Goal: Information Seeking & Learning: Stay updated

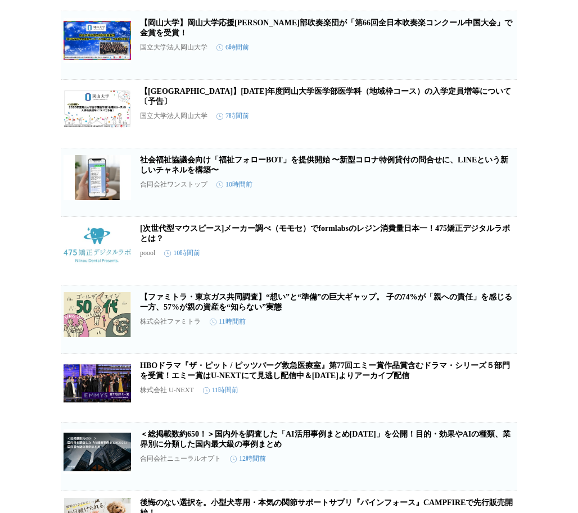
scroll to position [169, 0]
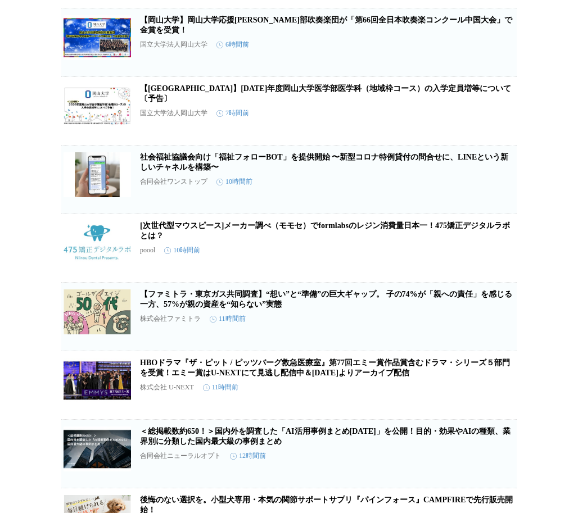
click at [498, 191] on icon "button" at bounding box center [498, 184] width 13 height 13
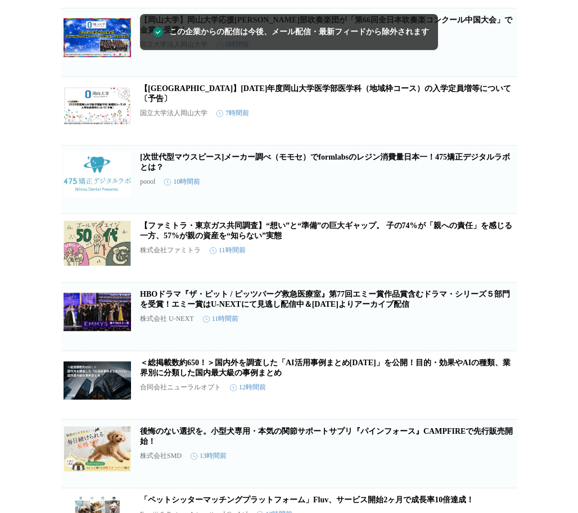
click at [490, 193] on button "この企業を受け取らない" at bounding box center [498, 196] width 36 height 36
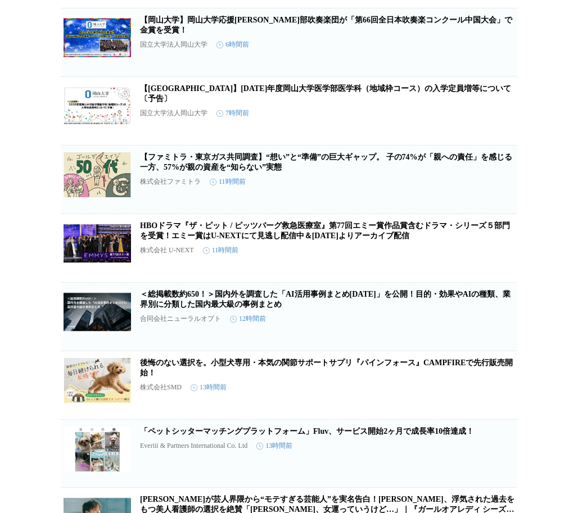
click at [500, 190] on icon "button" at bounding box center [498, 184] width 11 height 11
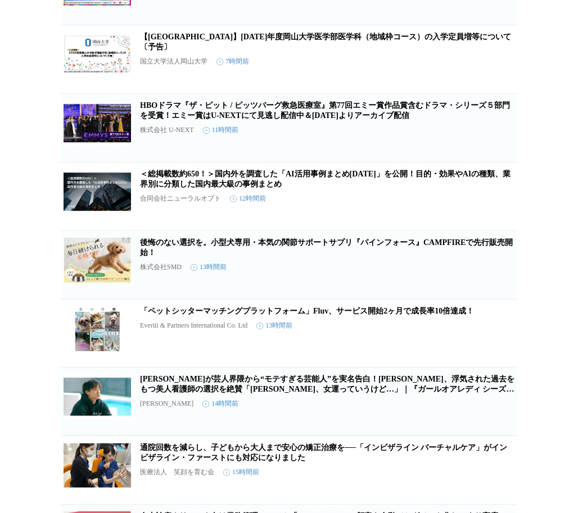
scroll to position [225, 0]
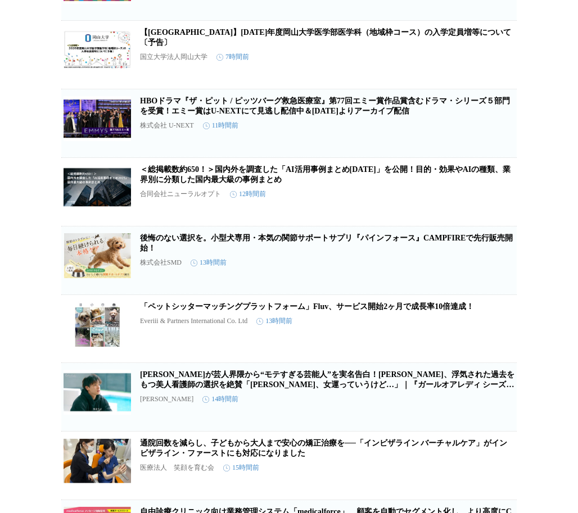
click at [493, 135] on icon "button" at bounding box center [498, 127] width 13 height 13
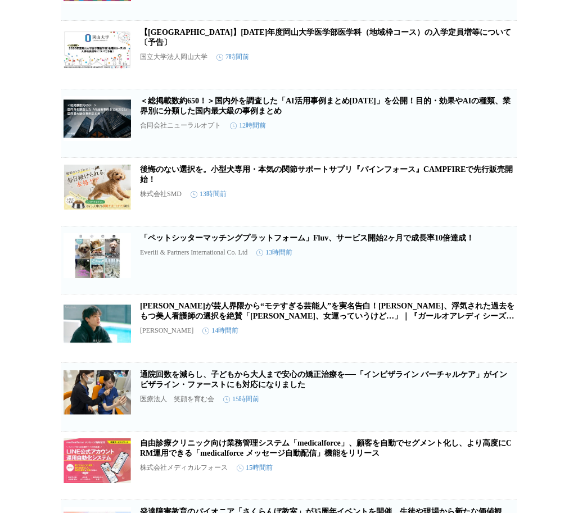
click at [265, 115] on link "＜総掲載数約650！＞国内外を調査した「AI活用事例まとめ[DATE]」を公開！目的・効果やAIの種類、業界別に分類した国内最大級の事例まとめ" at bounding box center [325, 106] width 370 height 19
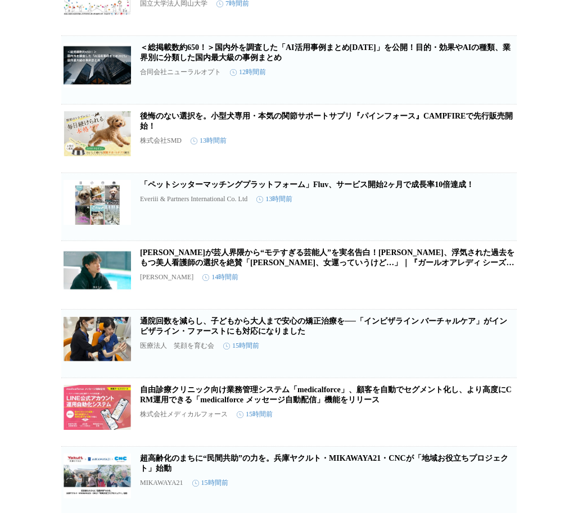
scroll to position [281, 0]
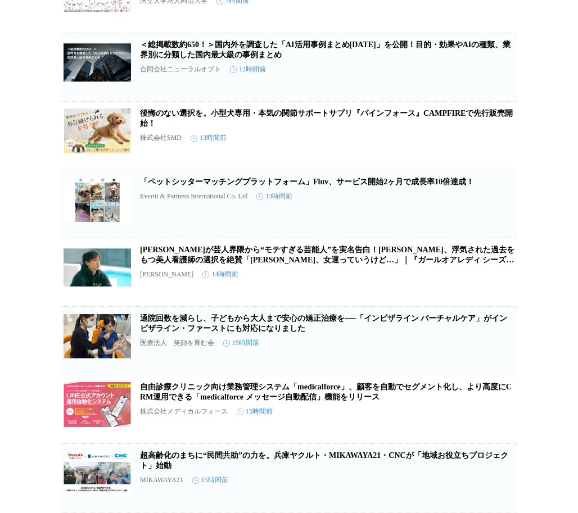
click at [501, 146] on icon "button" at bounding box center [498, 140] width 11 height 11
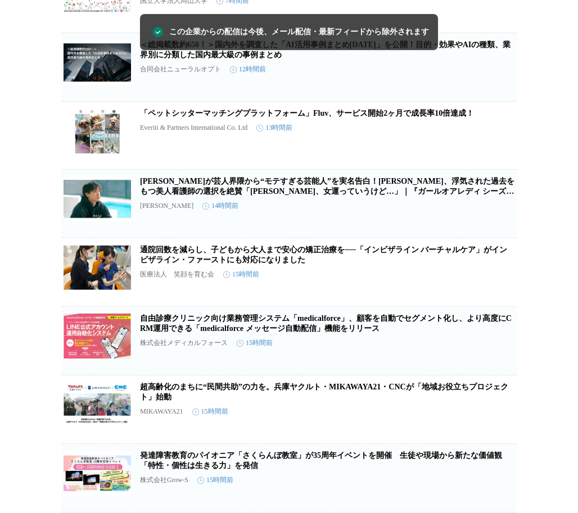
click at [503, 146] on icon "button" at bounding box center [498, 139] width 11 height 11
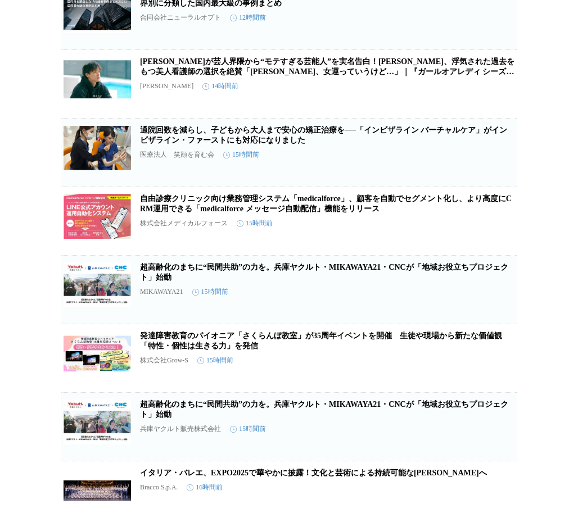
scroll to position [337, 0]
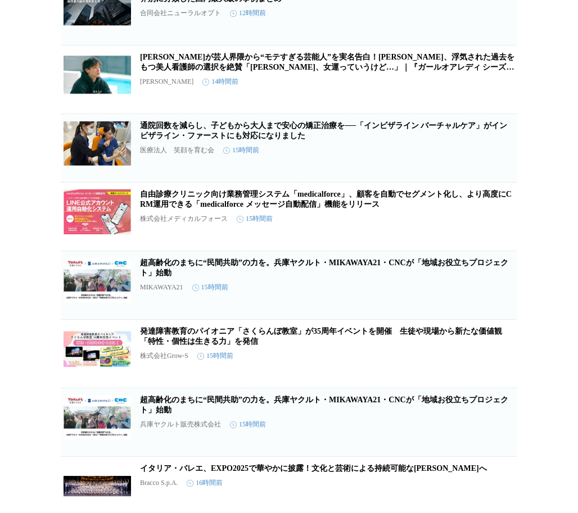
click at [306, 140] on link "通院回数を減らし、子どもから大人まで安心の矯正治療を──「インビザライン バーチャルケア」がインビザライン・ファーストにも対応になりました" at bounding box center [323, 130] width 367 height 19
click at [505, 160] on icon "button" at bounding box center [498, 152] width 13 height 13
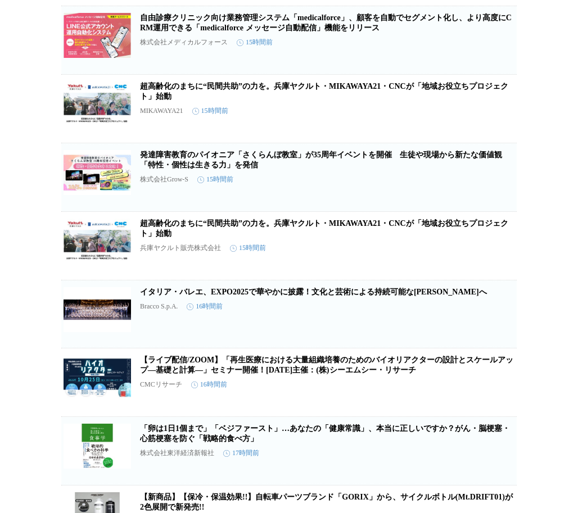
scroll to position [449, 0]
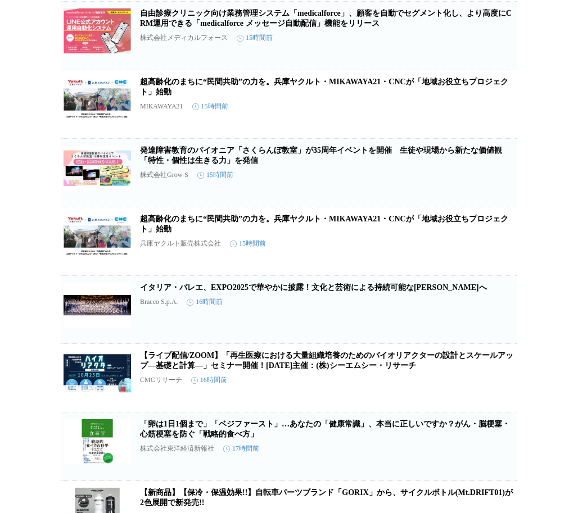
click at [495, 116] on icon "button" at bounding box center [498, 108] width 13 height 13
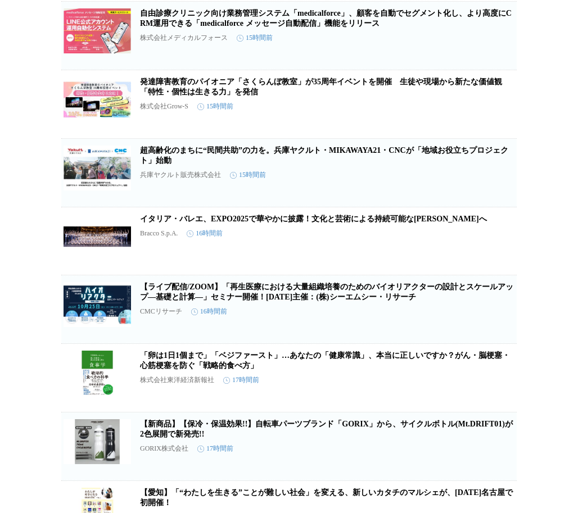
click at [499, 116] on icon "button" at bounding box center [498, 108] width 13 height 13
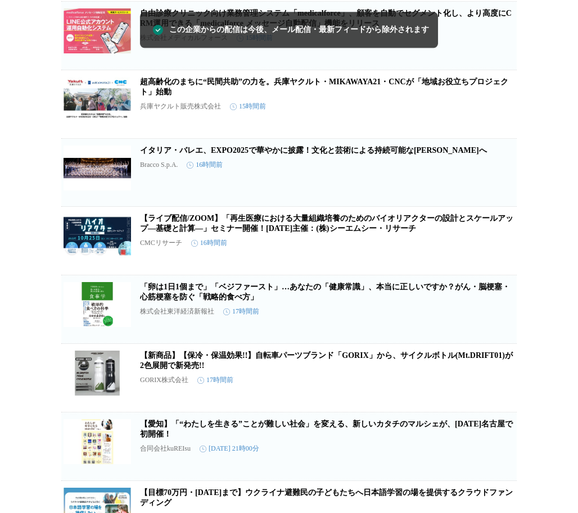
click at [496, 115] on icon "button" at bounding box center [498, 108] width 11 height 11
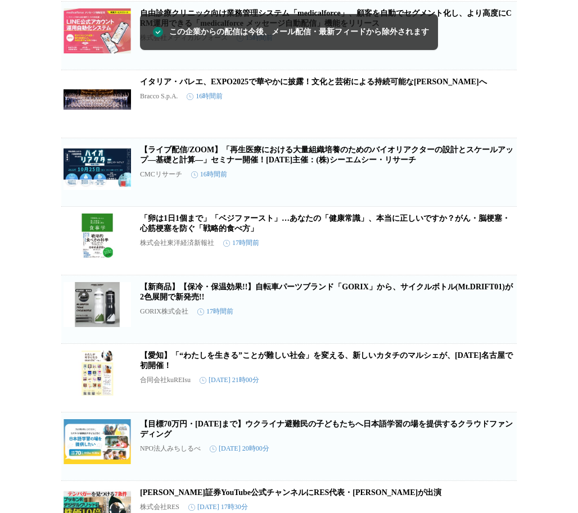
click at [496, 115] on icon "button" at bounding box center [498, 108] width 13 height 13
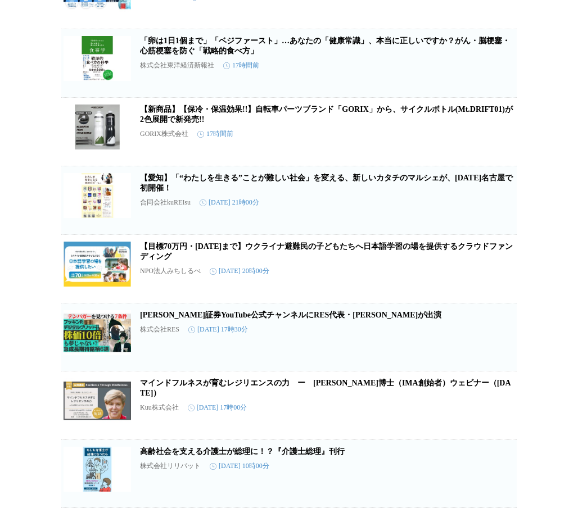
scroll to position [562, 0]
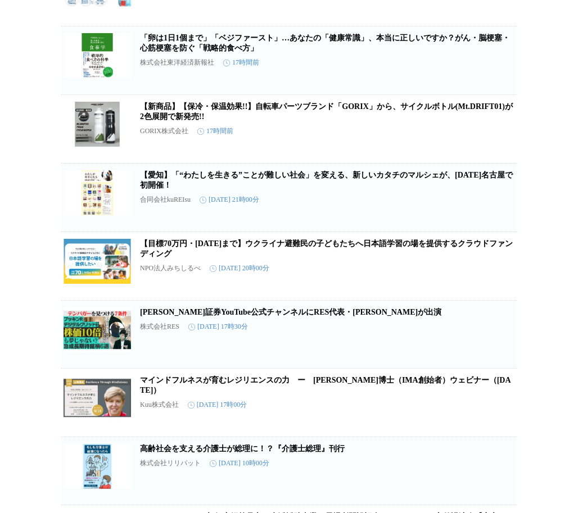
click at [496, 136] on div "GORIX株式会社 17時間前" at bounding box center [327, 131] width 374 height 10
click at [499, 139] on icon "button" at bounding box center [498, 133] width 11 height 11
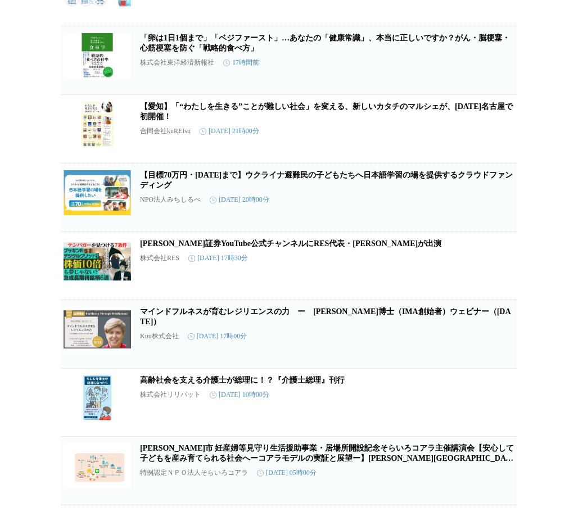
click at [498, 139] on icon "button" at bounding box center [498, 133] width 11 height 11
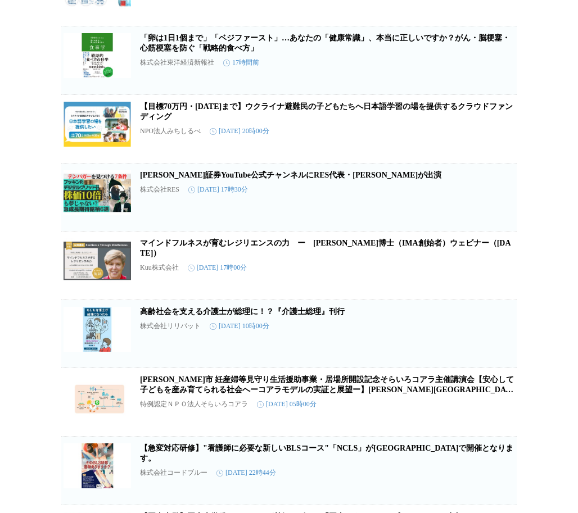
click at [497, 140] on icon "button" at bounding box center [498, 133] width 13 height 13
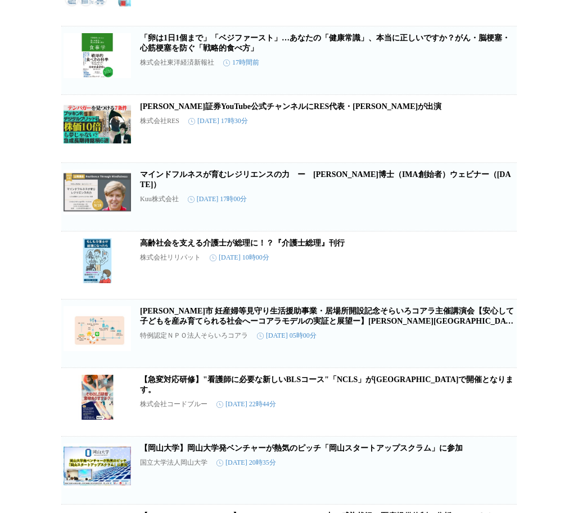
click at [494, 140] on icon "button" at bounding box center [498, 132] width 13 height 13
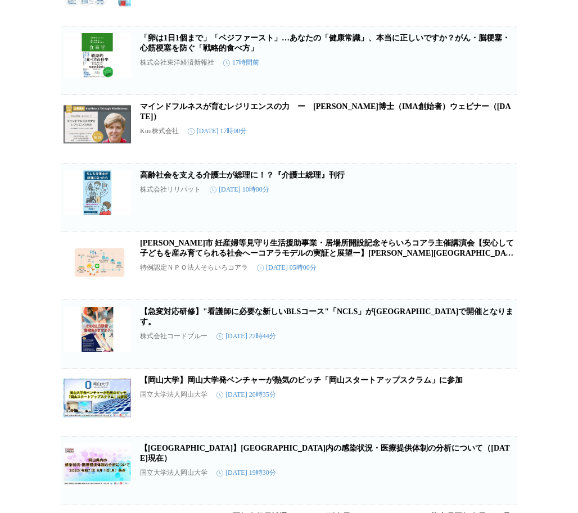
click at [492, 140] on icon "button" at bounding box center [498, 133] width 13 height 13
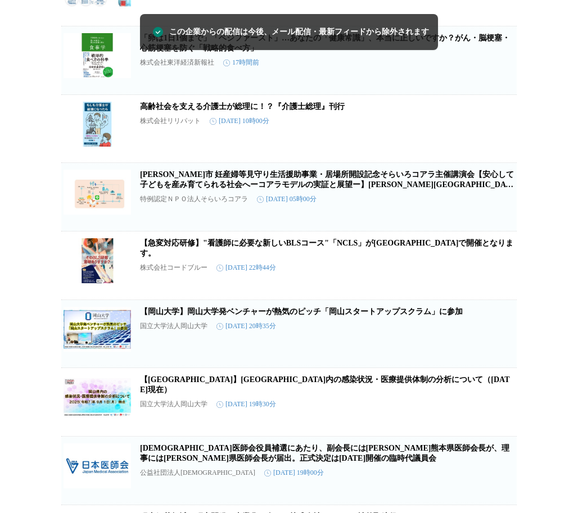
click at [502, 140] on icon "button" at bounding box center [498, 132] width 13 height 13
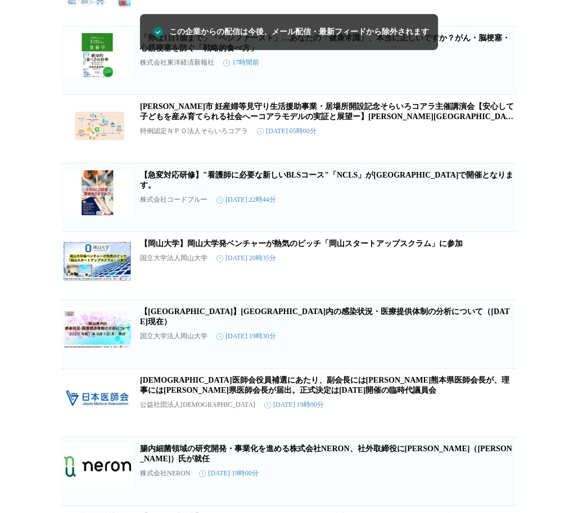
click at [498, 140] on icon "button" at bounding box center [498, 133] width 13 height 13
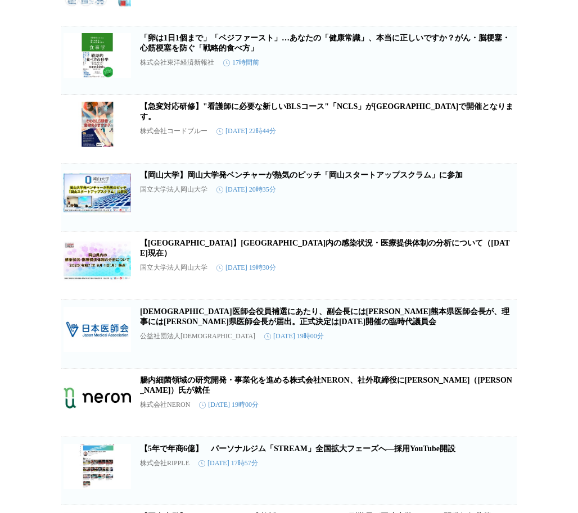
click at [196, 121] on link "【急変対応研修】"看護師に必要な新しいBLSコース"「NCLS」が[GEOGRAPHIC_DATA]で開催となります。" at bounding box center [327, 111] width 374 height 19
click at [499, 139] on icon "button" at bounding box center [498, 133] width 11 height 11
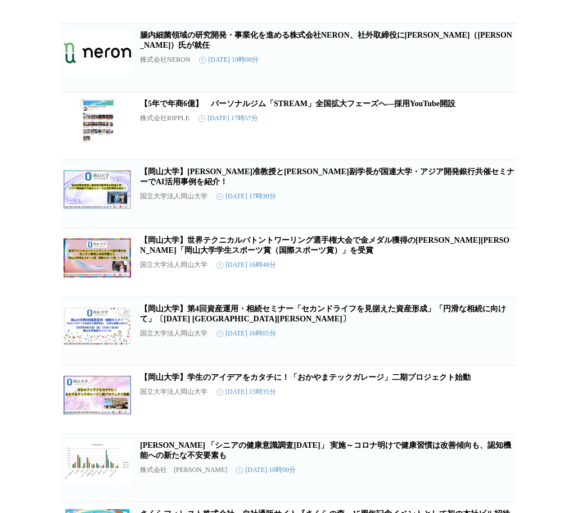
scroll to position [843, 0]
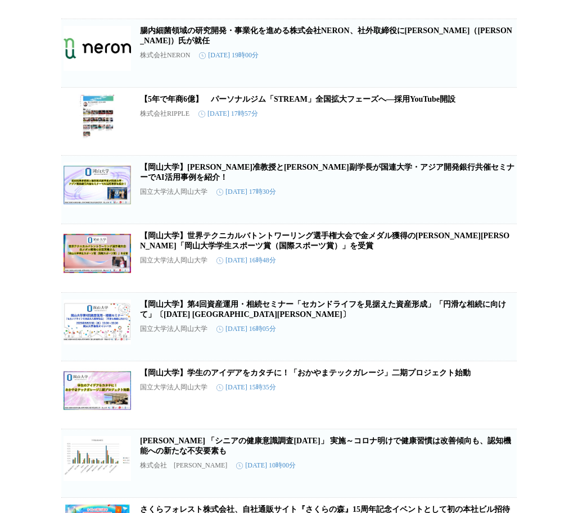
click at [501, 133] on icon "button" at bounding box center [498, 125] width 13 height 13
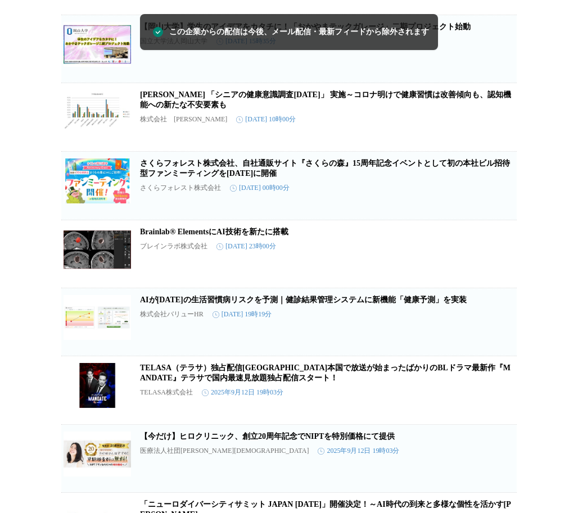
scroll to position [1124, 0]
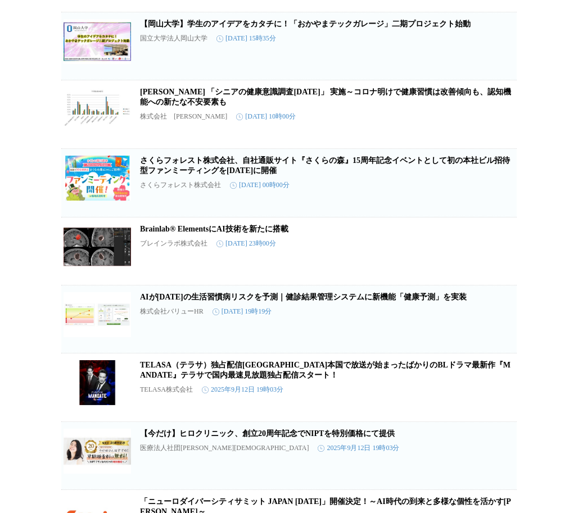
click at [496, 125] on icon "button" at bounding box center [498, 118] width 11 height 11
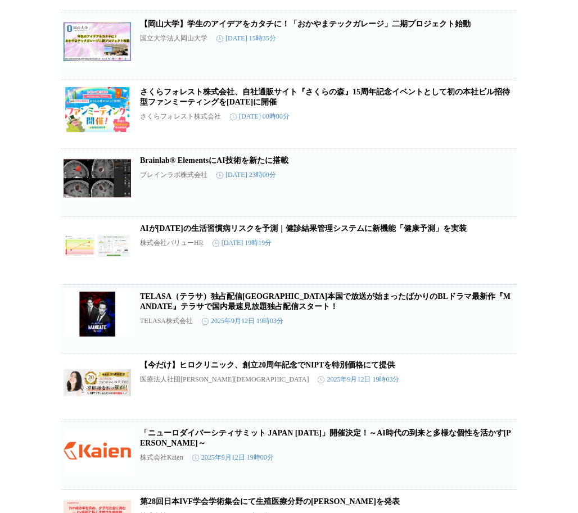
click at [499, 125] on icon "button" at bounding box center [498, 118] width 11 height 11
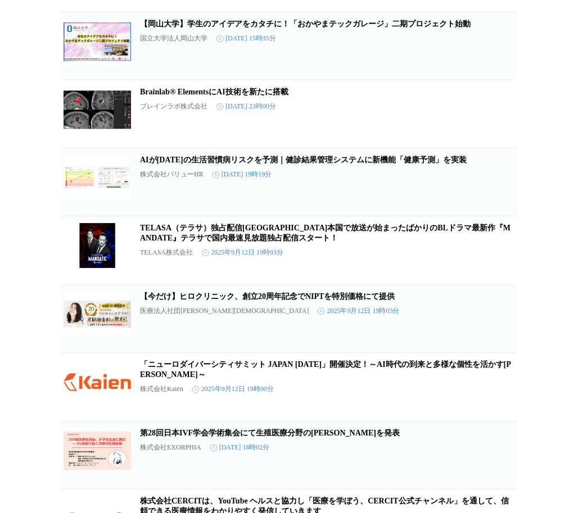
click at [173, 96] on link "Brainlab® ElementsにAI技術を新たに搭載" at bounding box center [214, 92] width 148 height 8
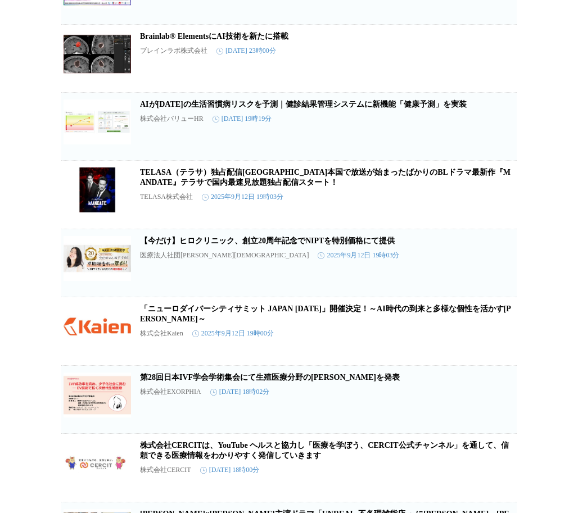
scroll to position [1180, 0]
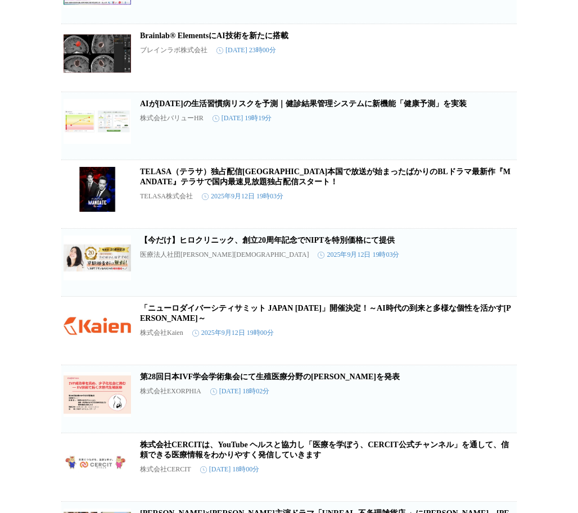
click at [151, 108] on link "AIが[DATE]の生活習慣病リスクを予測｜健診結果管理システムに新機能「健康予測」を実装" at bounding box center [303, 103] width 326 height 8
click at [455, 67] on icon "button" at bounding box center [458, 62] width 8 height 10
click at [457, 137] on icon "button" at bounding box center [457, 130] width 13 height 13
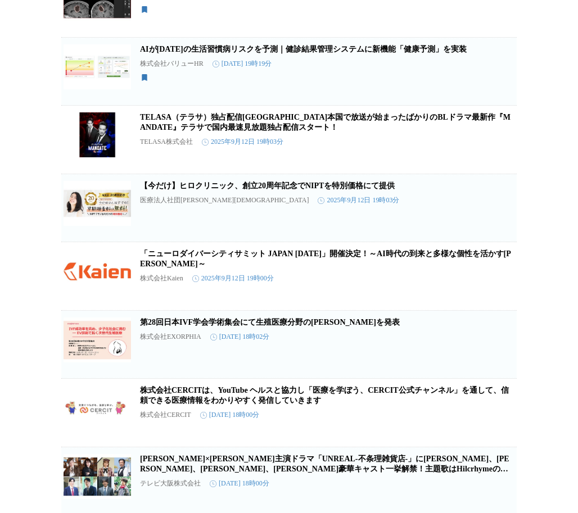
scroll to position [1236, 0]
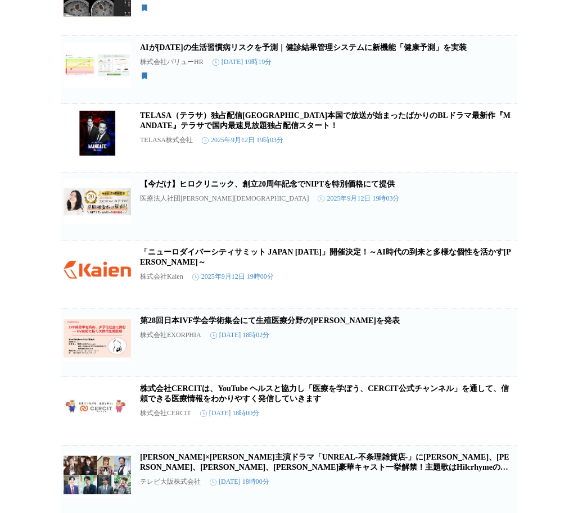
click at [499, 148] on icon "button" at bounding box center [498, 142] width 11 height 11
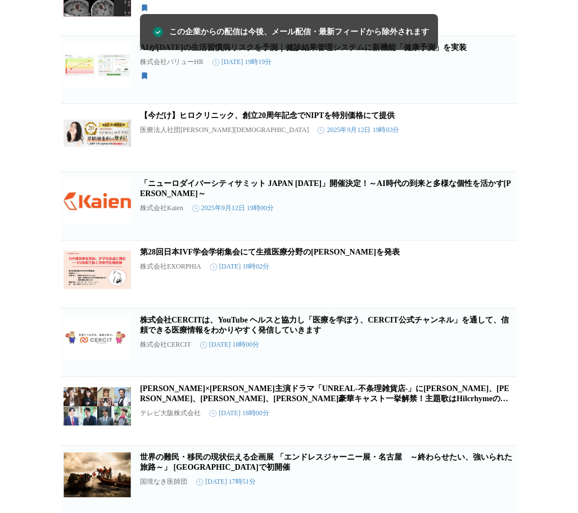
click at [498, 149] on icon "button" at bounding box center [498, 141] width 13 height 13
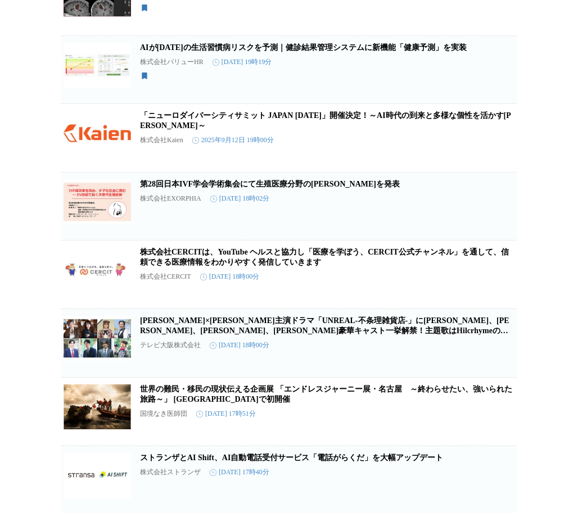
click at [116, 156] on img at bounding box center [96, 133] width 67 height 45
click at [502, 149] on icon "button" at bounding box center [498, 142] width 13 height 13
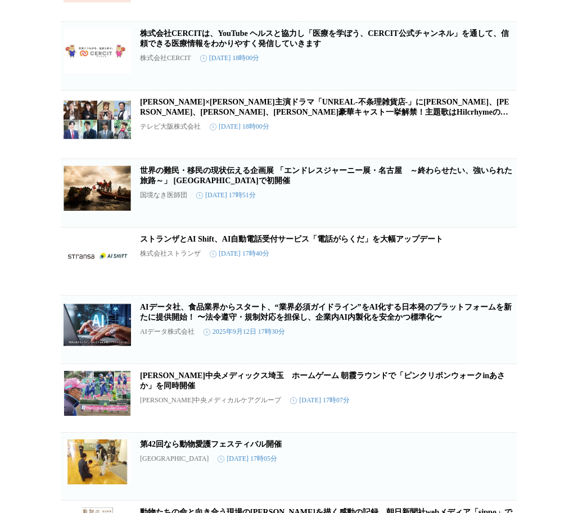
scroll to position [1405, 0]
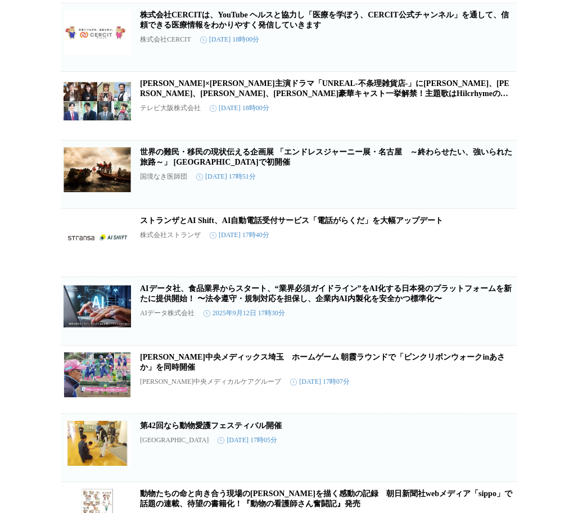
click at [506, 140] on button "この企業を受け取らない" at bounding box center [498, 122] width 36 height 36
click at [498, 117] on icon "button" at bounding box center [498, 110] width 13 height 13
click at [387, 126] on div "[PERSON_NAME]×[PERSON_NAME]主演ドラマ「UNREAL-不条理雑貨店-」に[PERSON_NAME]、[PERSON_NAME]、[P…" at bounding box center [327, 103] width 374 height 48
drag, startPoint x: 498, startPoint y: 160, endPoint x: 549, endPoint y: 129, distance: 59.4
click at [549, 129] on div "プレスリリース受信設定 で設定したプレスリリースが表示されます。 【岡山大学 x 内閣府】内閣府総合知ワークショップ＠[GEOGRAPHIC_DATA]「知の…" at bounding box center [289, 31] width 578 height 2759
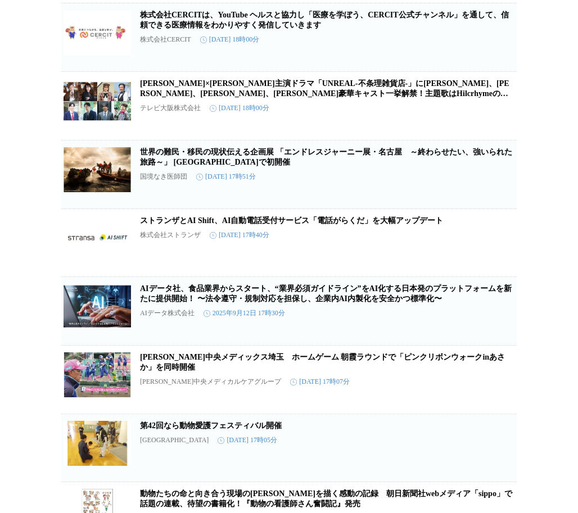
click at [549, 129] on div "プレスリリース受信設定 で設定したプレスリリースが表示されます。 【岡山大学 x 内閣府】内閣府総合知ワークショップ＠[GEOGRAPHIC_DATA]「知の…" at bounding box center [289, 31] width 578 height 2759
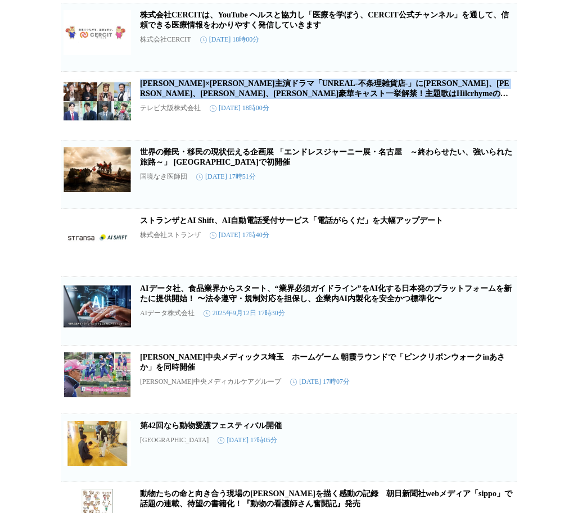
click at [549, 129] on div "プレスリリース受信設定 で設定したプレスリリースが表示されます。 【岡山大学 x 内閣府】内閣府総合知ワークショップ＠[GEOGRAPHIC_DATA]「知の…" at bounding box center [289, 31] width 578 height 2759
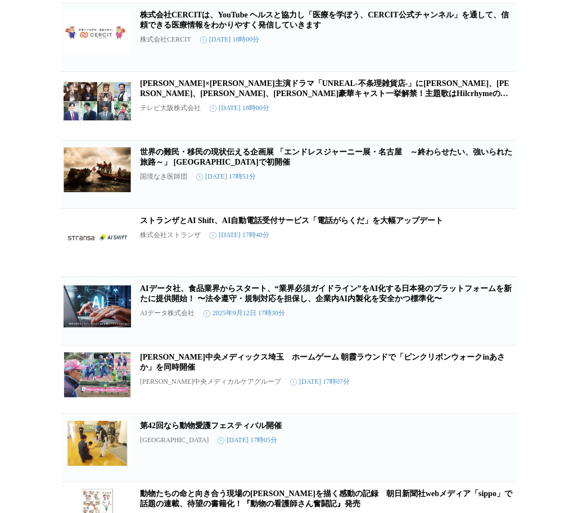
drag, startPoint x: 549, startPoint y: 129, endPoint x: 550, endPoint y: 174, distance: 45.0
click at [550, 174] on div "プレスリリース受信設定 で設定したプレスリリースが表示されます。 【岡山大学 x 内閣府】内閣府総合知ワークショップ＠[GEOGRAPHIC_DATA]「知の…" at bounding box center [289, 31] width 578 height 2759
click at [498, 117] on icon "button" at bounding box center [498, 110] width 13 height 13
drag, startPoint x: 553, startPoint y: 151, endPoint x: 547, endPoint y: 188, distance: 38.2
click at [547, 188] on div "プレスリリース受信設定 で設定したプレスリリースが表示されます。 【岡山大学 x 内閣府】内閣府総合知ワークショップ＠[GEOGRAPHIC_DATA]「知の…" at bounding box center [289, 31] width 578 height 2759
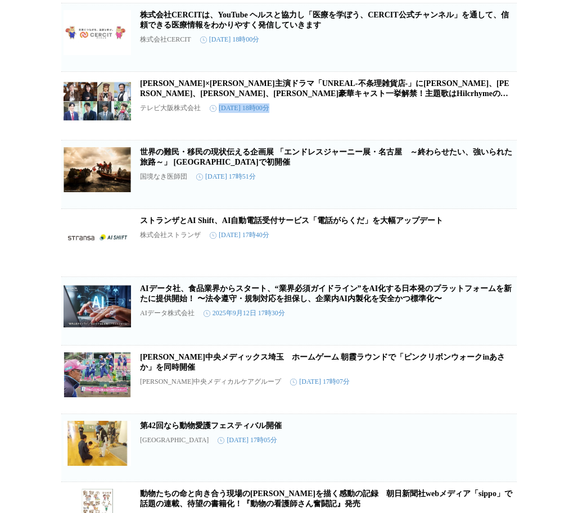
click at [547, 188] on div "プレスリリース受信設定 で設定したプレスリリースが表示されます。 【岡山大学 x 内閣府】内閣府総合知ワークショップ＠[GEOGRAPHIC_DATA]「知の…" at bounding box center [289, 31] width 578 height 2759
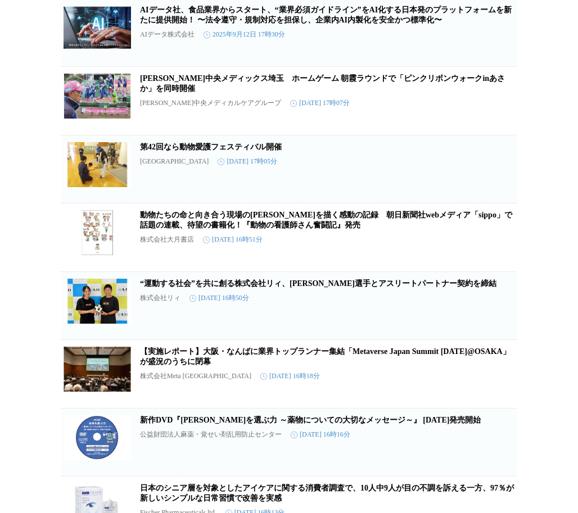
scroll to position [1678, 0]
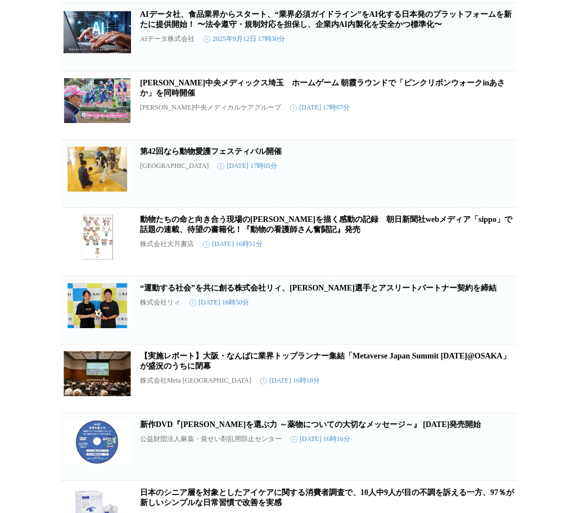
click at [503, 184] on icon "button" at bounding box center [498, 177] width 11 height 11
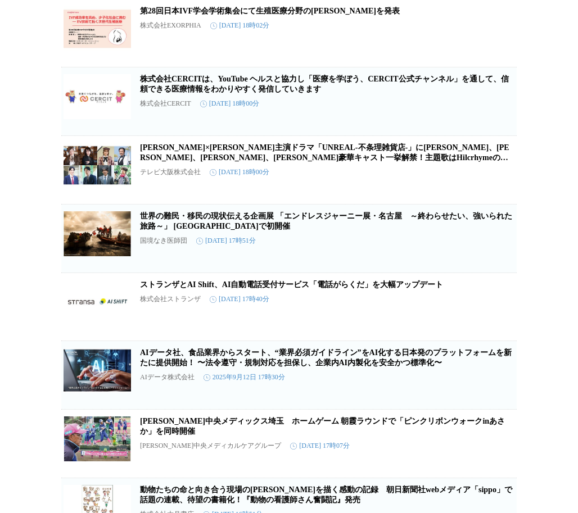
scroll to position [1341, 0]
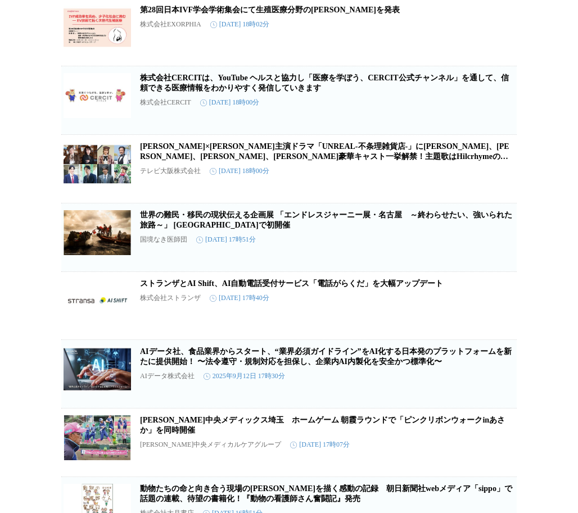
click at [497, 180] on icon "button" at bounding box center [498, 173] width 13 height 13
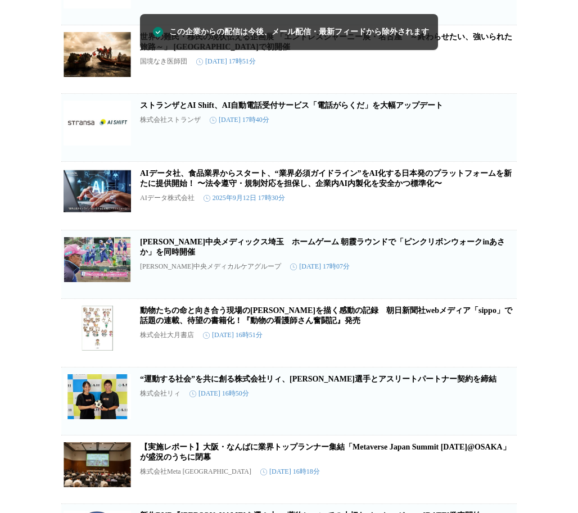
scroll to position [1453, 0]
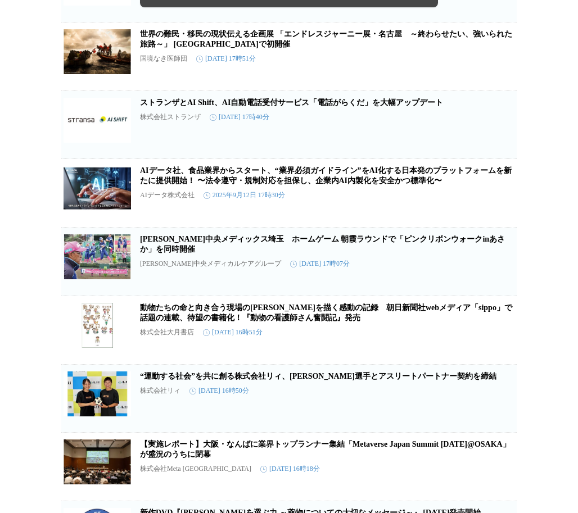
click at [496, 136] on icon "button" at bounding box center [498, 128] width 13 height 13
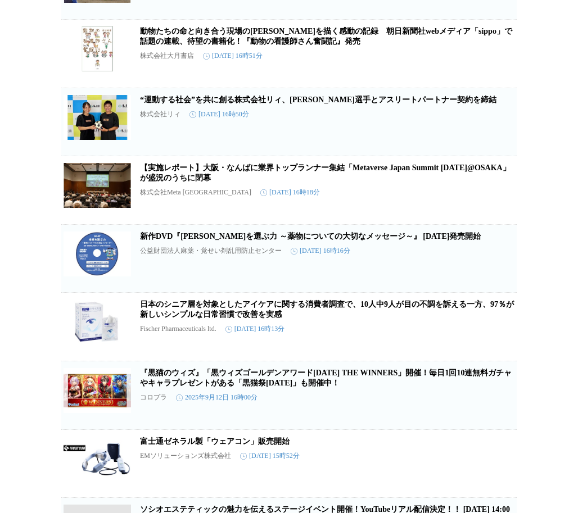
scroll to position [1734, 0]
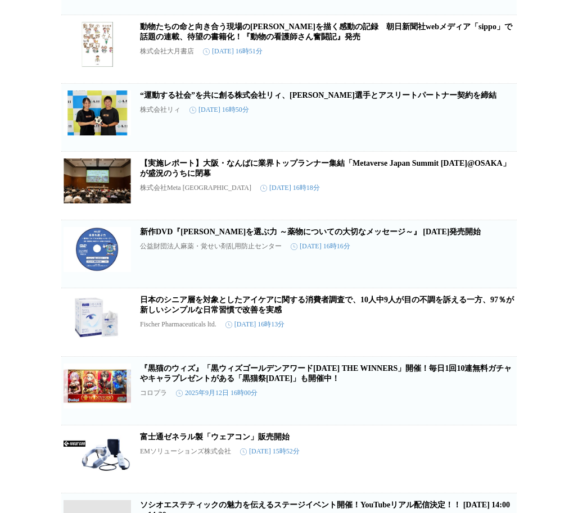
click at [501, 128] on icon "button" at bounding box center [498, 121] width 11 height 11
click at [494, 129] on icon "button" at bounding box center [498, 121] width 13 height 13
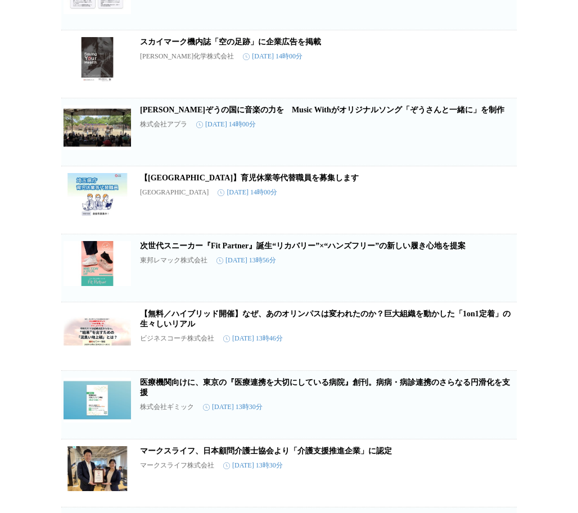
scroll to position [3127, 0]
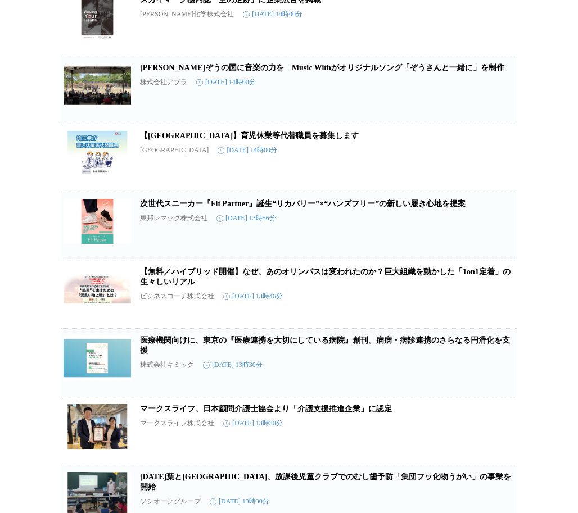
click at [496, 101] on icon "button" at bounding box center [498, 94] width 13 height 13
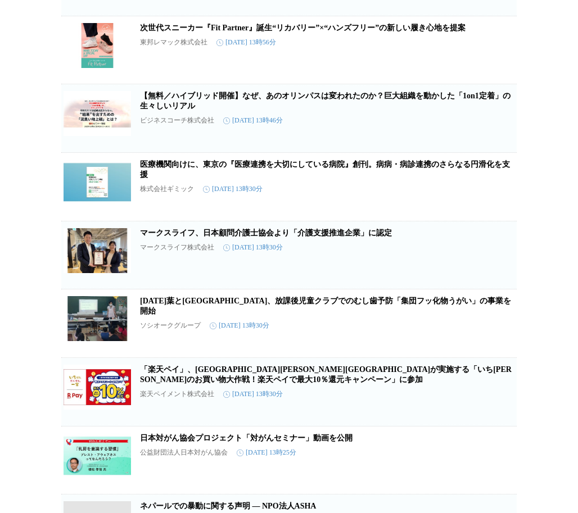
scroll to position [3239, 0]
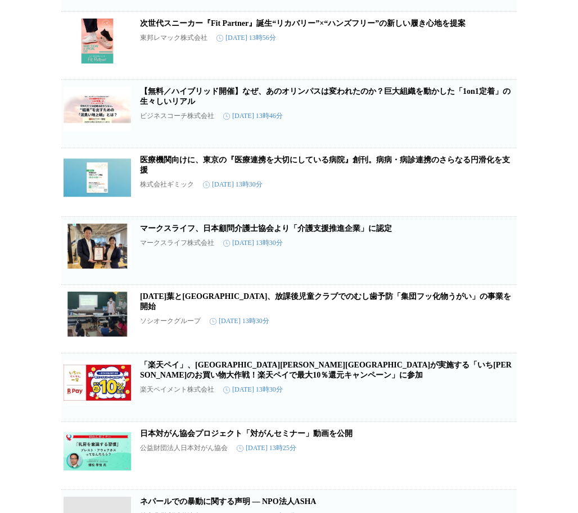
click at [498, 57] on icon "button" at bounding box center [498, 49] width 13 height 13
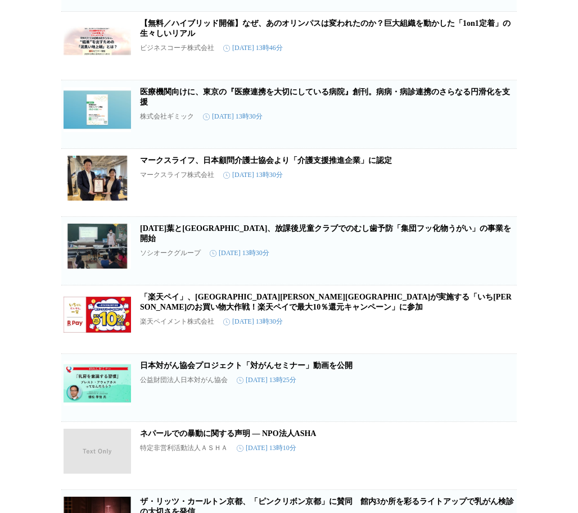
click at [501, 57] on icon "button" at bounding box center [498, 50] width 13 height 13
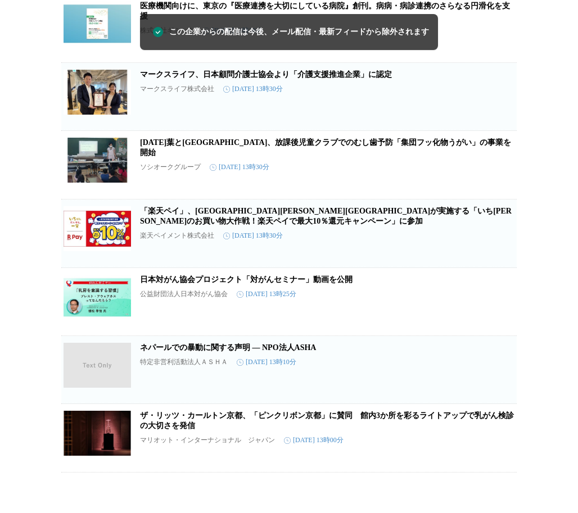
scroll to position [3296, 0]
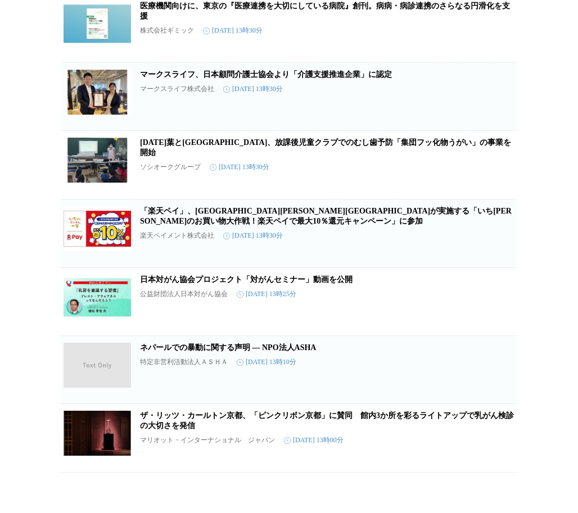
click at [496, 175] on icon "button" at bounding box center [498, 169] width 11 height 11
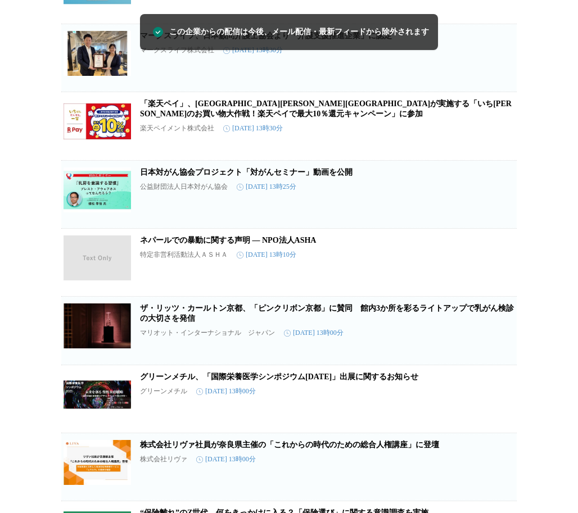
click at [494, 68] on icon "button" at bounding box center [498, 62] width 11 height 11
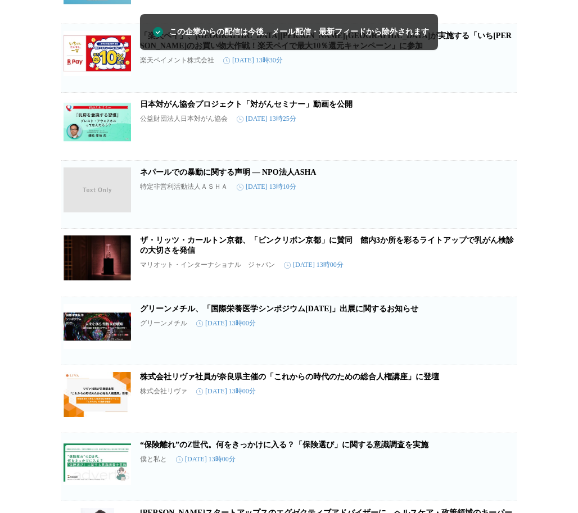
click at [499, 70] on icon "button" at bounding box center [498, 62] width 13 height 13
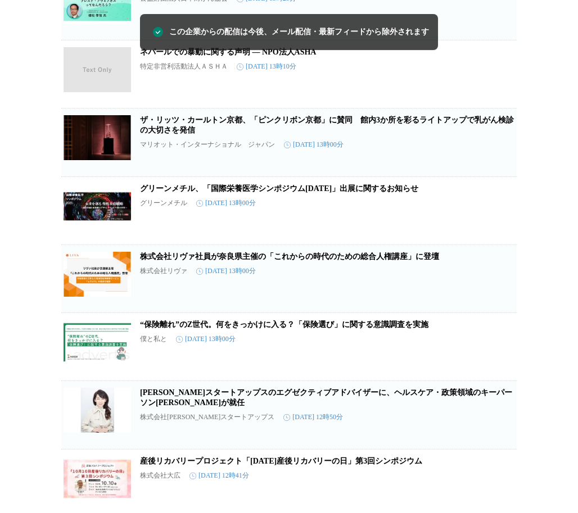
scroll to position [3352, 0]
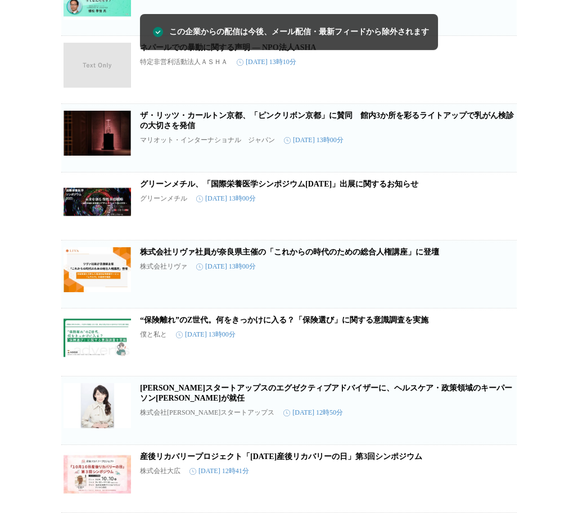
click at [496, 81] on icon "button" at bounding box center [498, 73] width 13 height 13
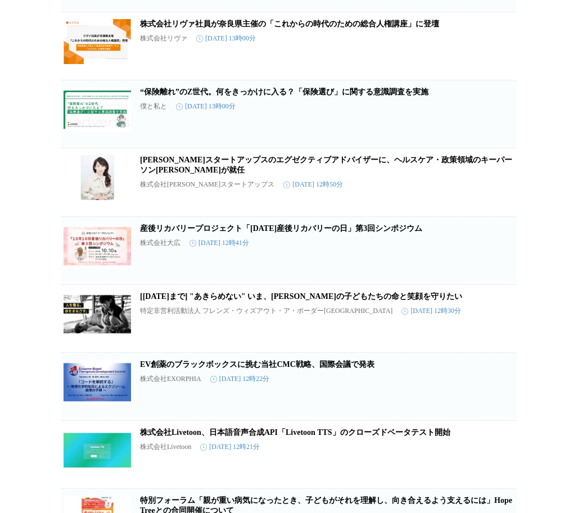
scroll to position [3520, 0]
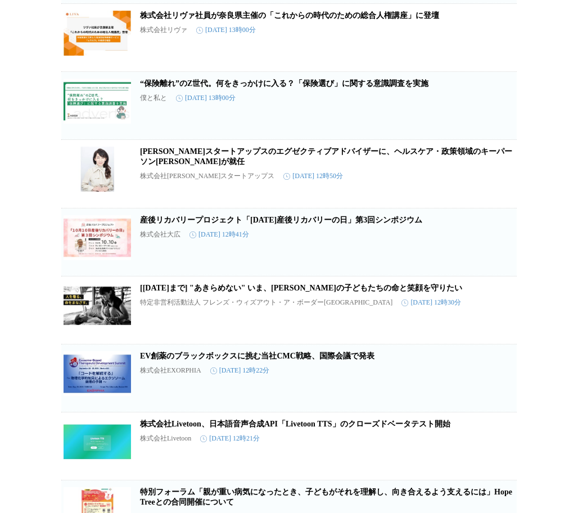
click at [495, 117] on icon "button" at bounding box center [498, 109] width 13 height 13
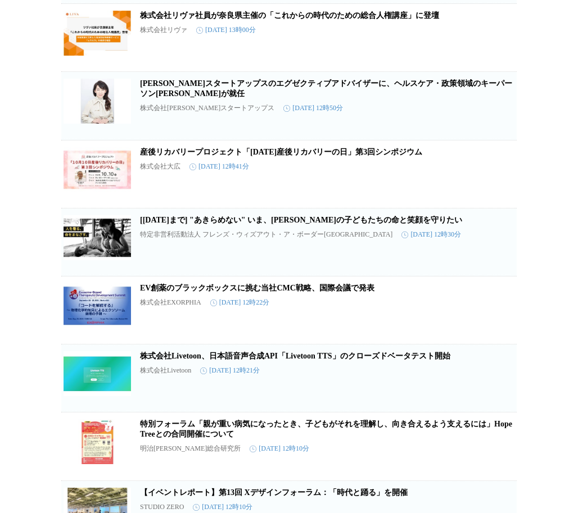
click at [494, 117] on icon "button" at bounding box center [498, 110] width 13 height 13
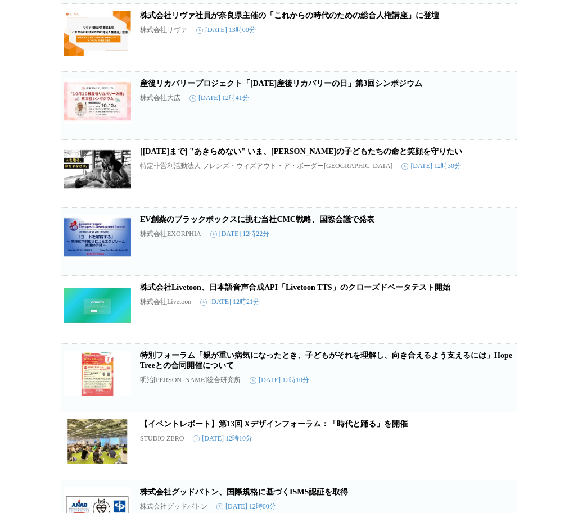
click at [497, 117] on icon "button" at bounding box center [498, 109] width 13 height 13
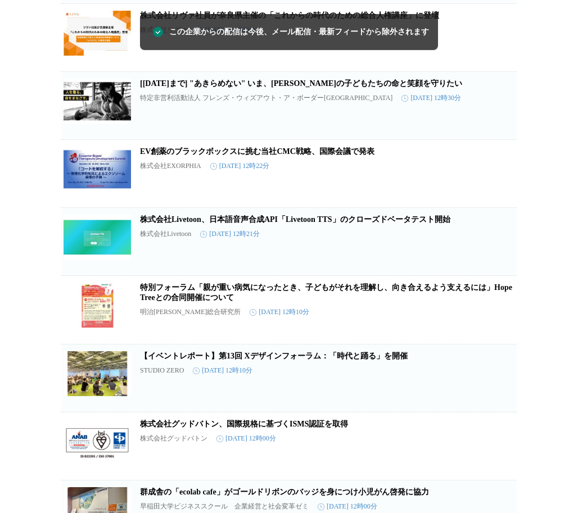
click at [498, 117] on icon "button" at bounding box center [498, 109] width 13 height 13
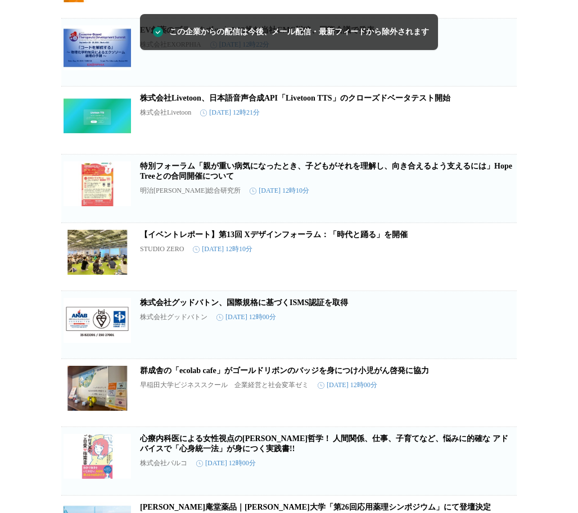
scroll to position [3577, 0]
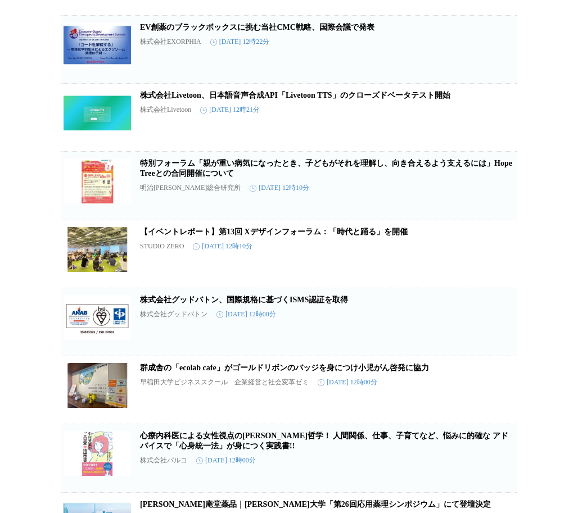
click at [502, 129] on icon "button" at bounding box center [498, 121] width 13 height 13
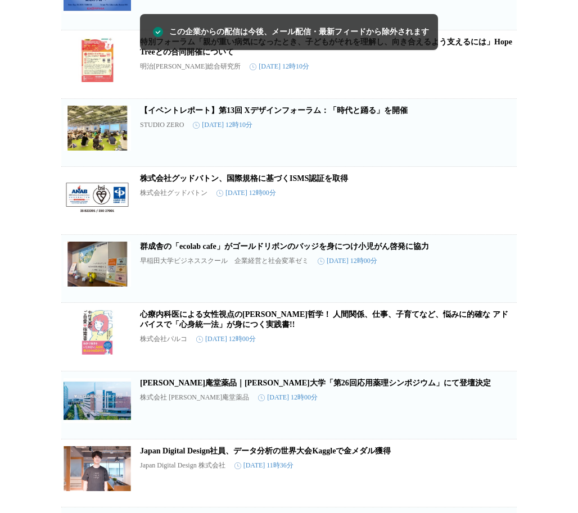
scroll to position [3633, 0]
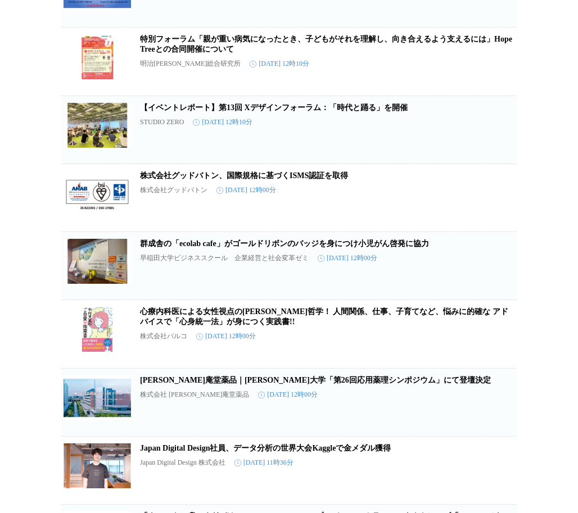
click at [498, 141] on icon "button" at bounding box center [498, 134] width 13 height 13
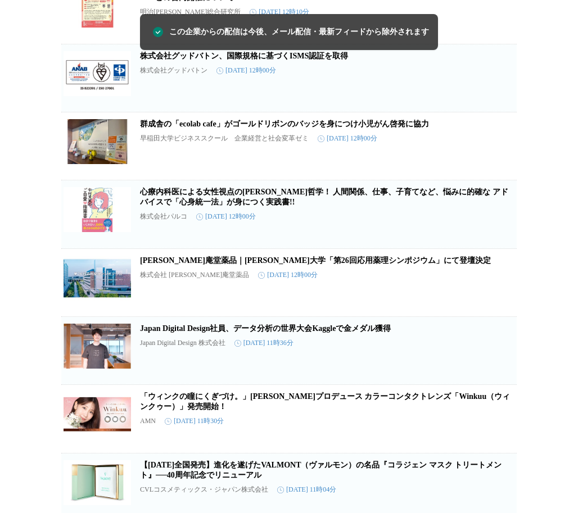
scroll to position [3689, 0]
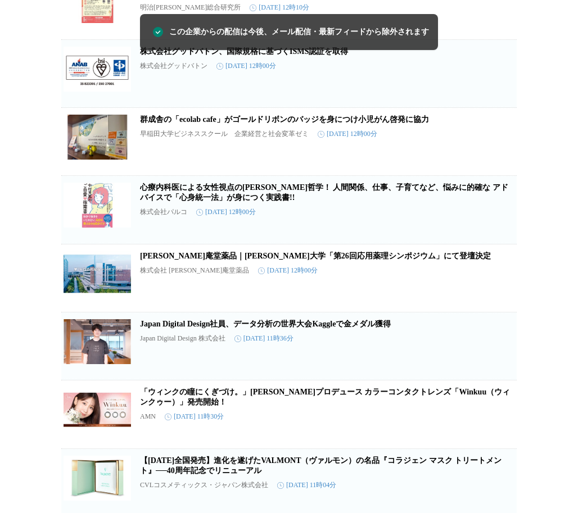
click at [497, 84] on icon "button" at bounding box center [498, 77] width 11 height 11
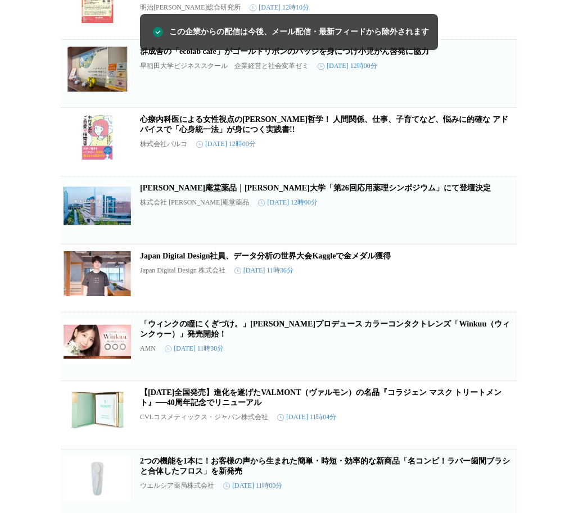
click at [496, 84] on icon "button" at bounding box center [498, 77] width 11 height 11
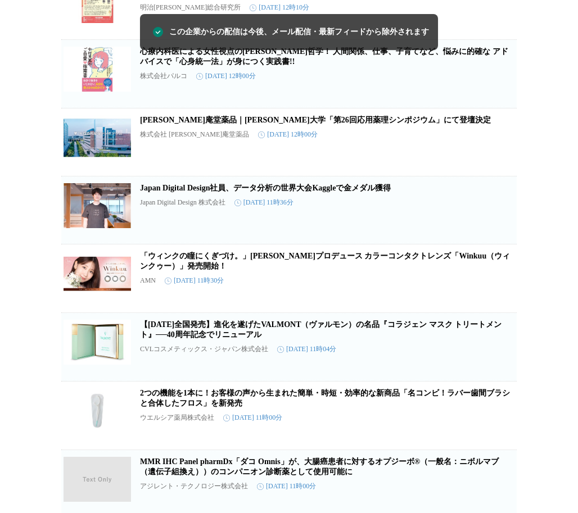
click at [492, 85] on icon "button" at bounding box center [498, 78] width 13 height 13
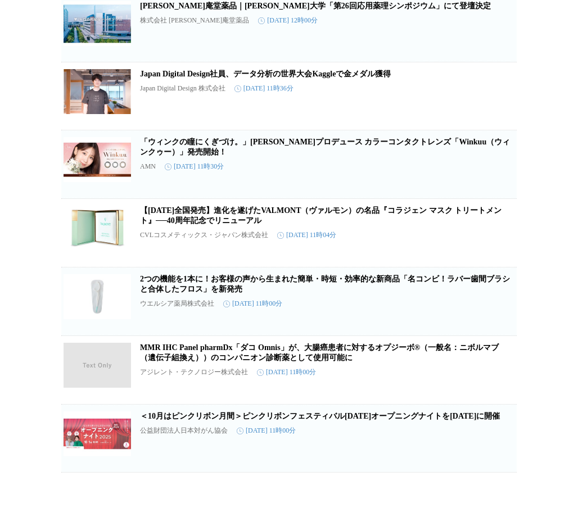
scroll to position [3857, 0]
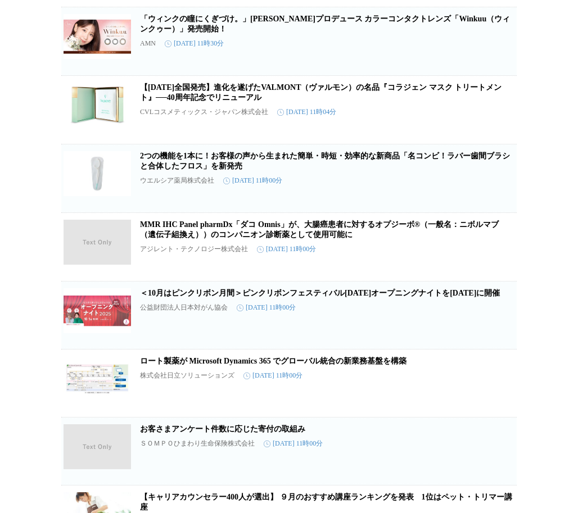
click at [497, 121] on icon "button" at bounding box center [498, 114] width 13 height 13
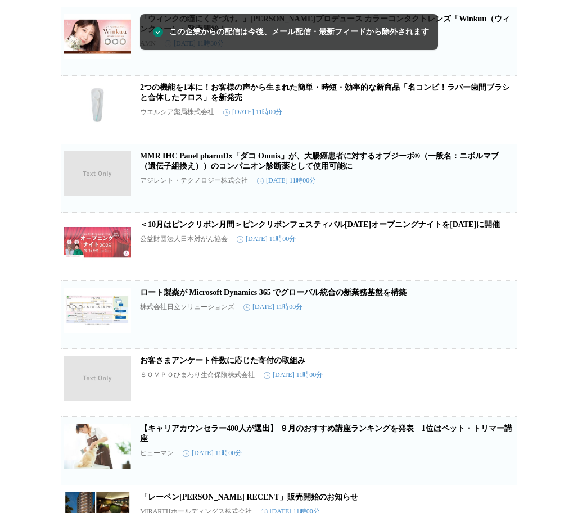
click at [494, 52] on icon "button" at bounding box center [498, 45] width 11 height 11
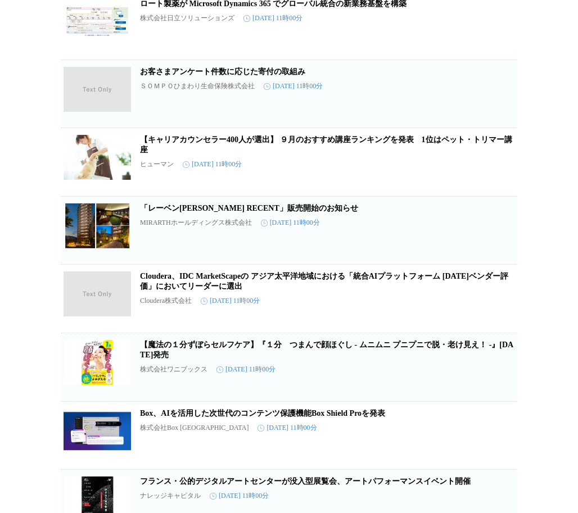
scroll to position [4082, 0]
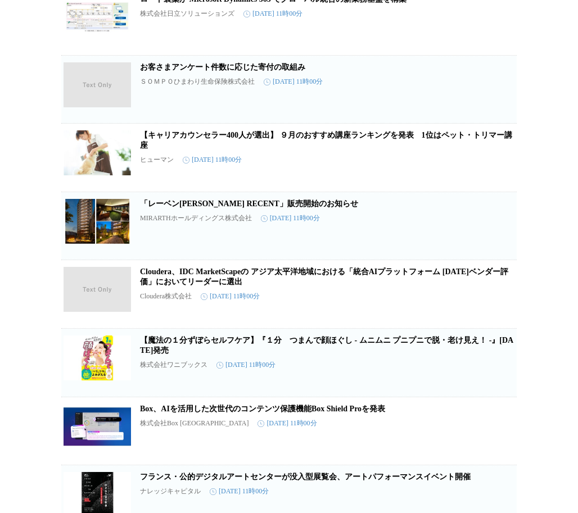
click at [494, 99] on icon "button" at bounding box center [498, 93] width 11 height 11
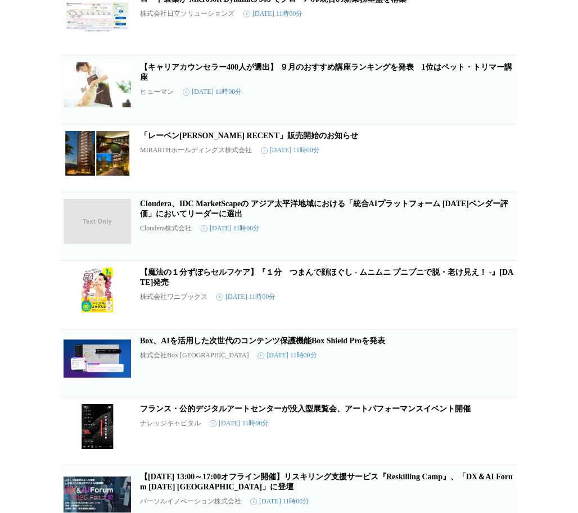
click at [498, 101] on icon "button" at bounding box center [498, 94] width 13 height 13
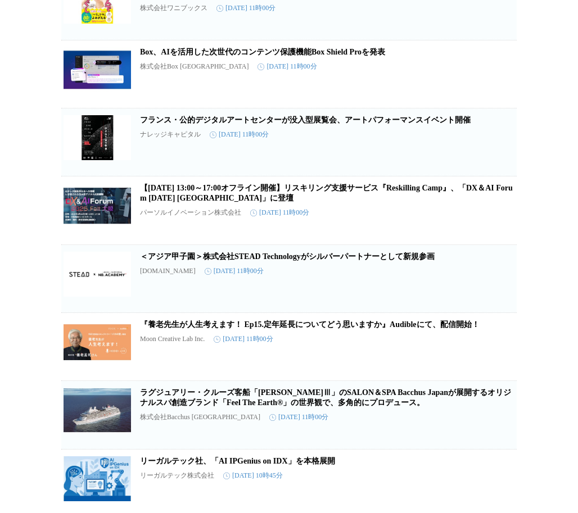
scroll to position [4307, 0]
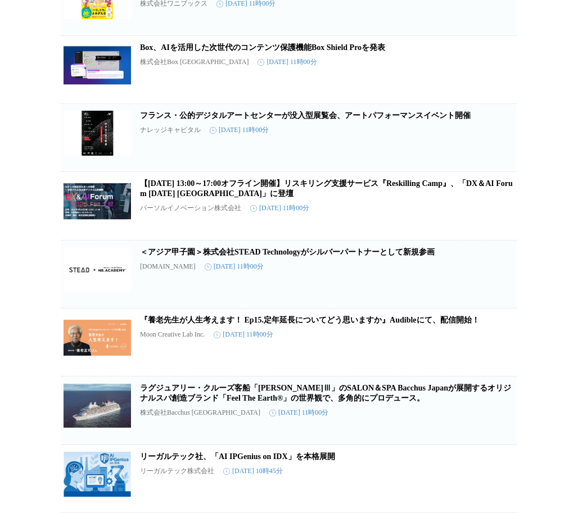
click at [498, 149] on icon "button" at bounding box center [498, 141] width 13 height 13
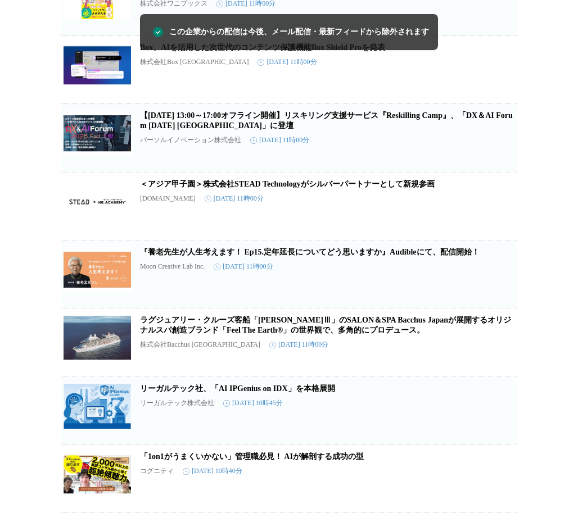
click at [495, 149] on icon "button" at bounding box center [498, 142] width 13 height 13
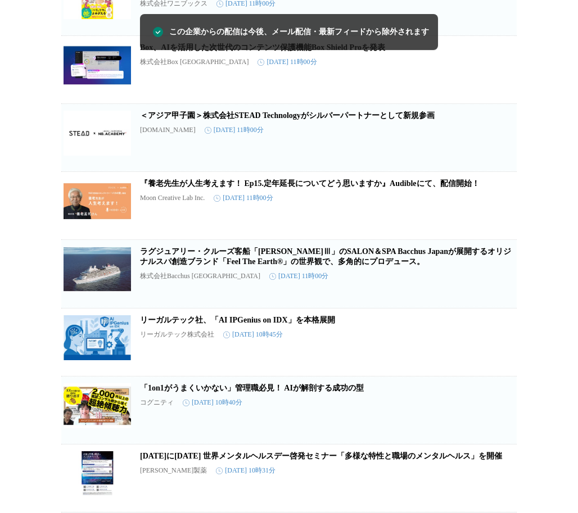
click at [492, 149] on icon "button" at bounding box center [498, 141] width 13 height 13
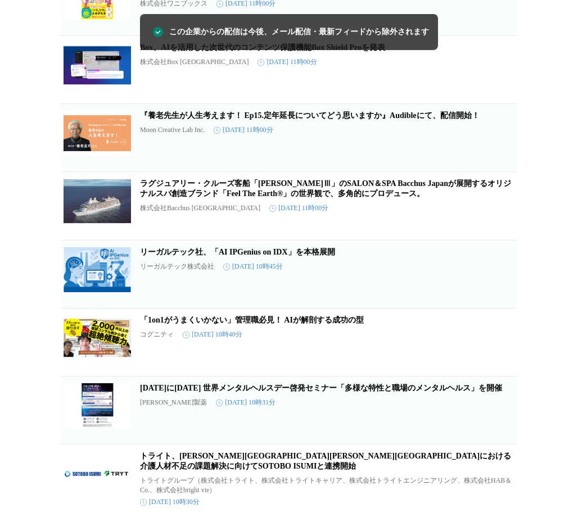
click at [497, 149] on icon "button" at bounding box center [498, 141] width 13 height 13
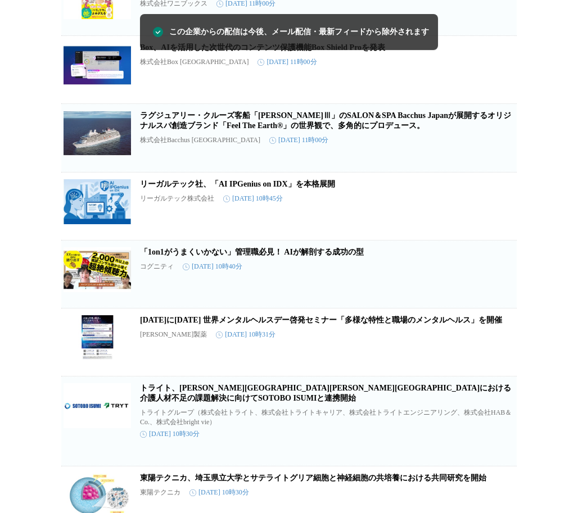
click at [499, 149] on icon "button" at bounding box center [498, 142] width 13 height 13
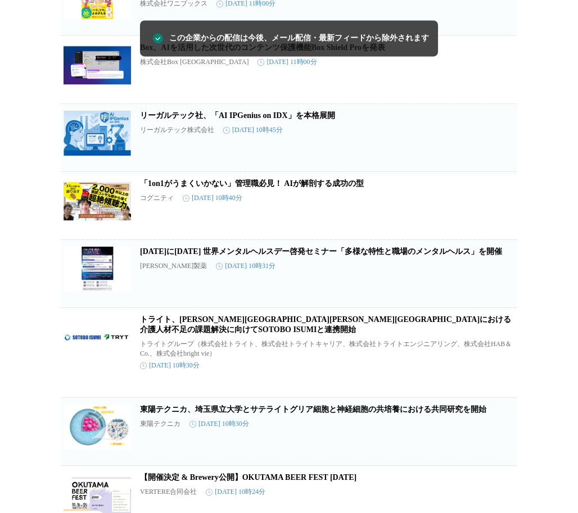
click at [501, 149] on icon "button" at bounding box center [498, 141] width 13 height 13
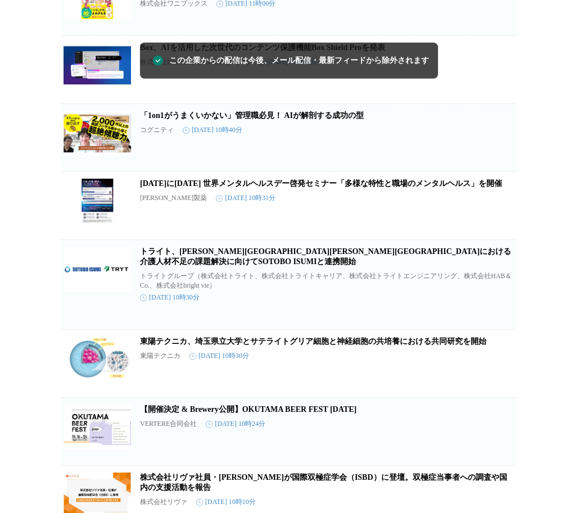
click at [497, 148] on icon "button" at bounding box center [498, 142] width 11 height 11
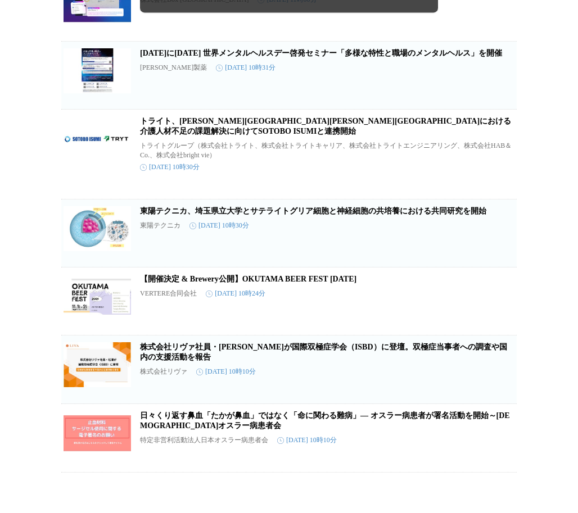
scroll to position [4419, 0]
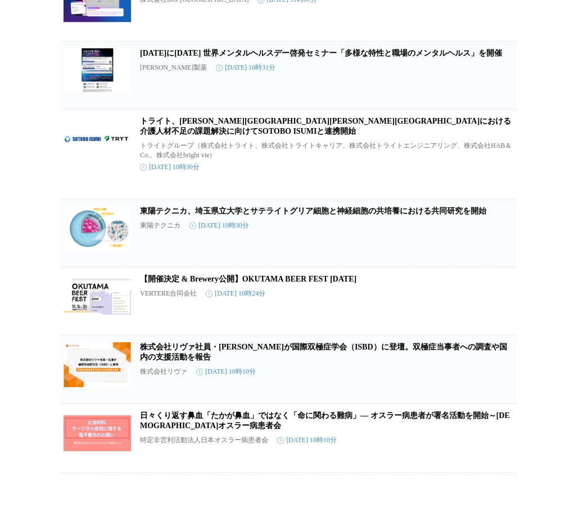
click at [495, 176] on icon "button" at bounding box center [498, 169] width 13 height 13
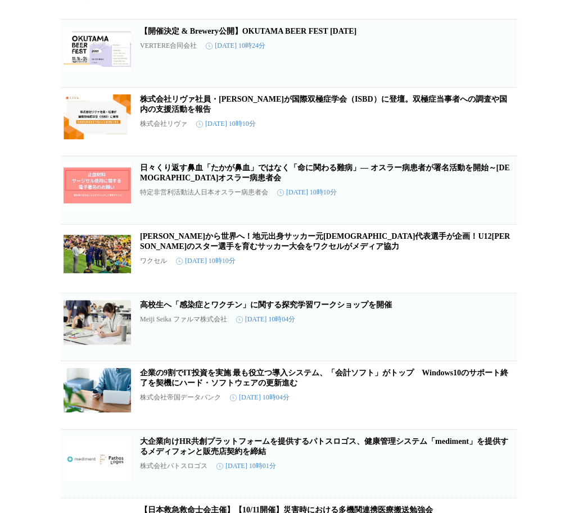
scroll to position [4532, 0]
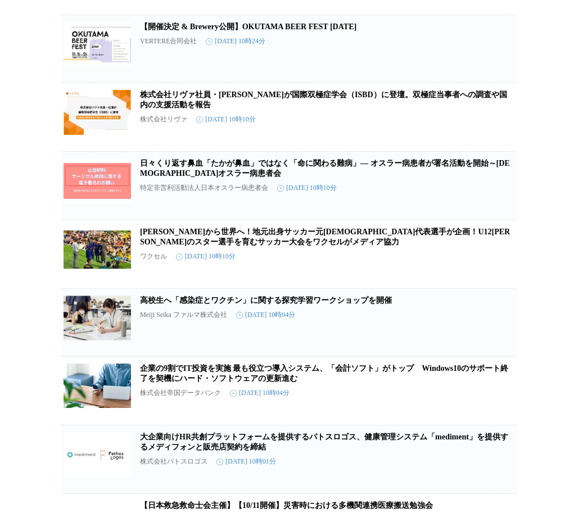
click at [496, 59] on icon "button" at bounding box center [498, 53] width 11 height 11
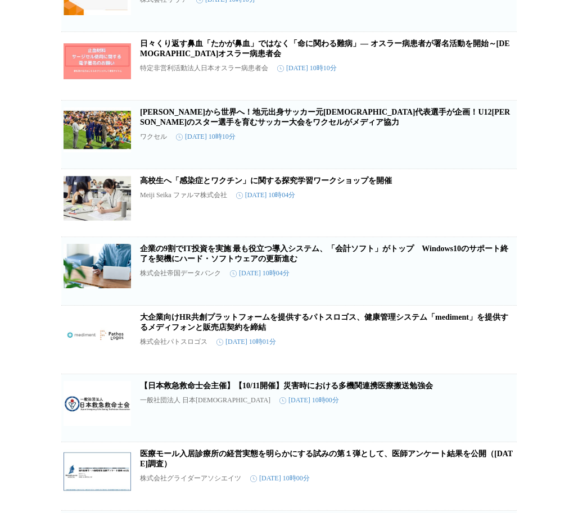
scroll to position [4588, 0]
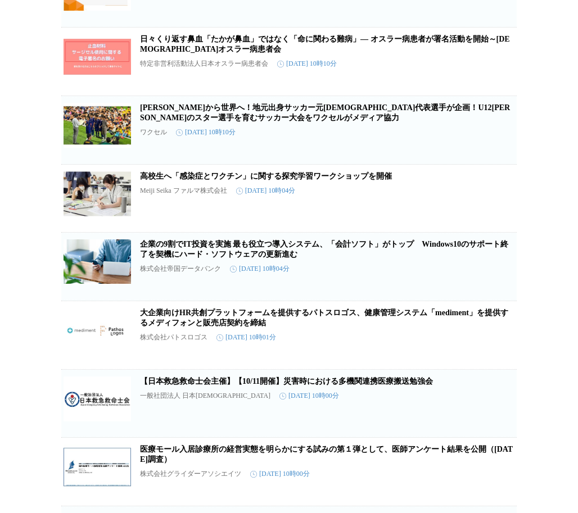
click at [500, 73] on icon "button" at bounding box center [498, 66] width 13 height 13
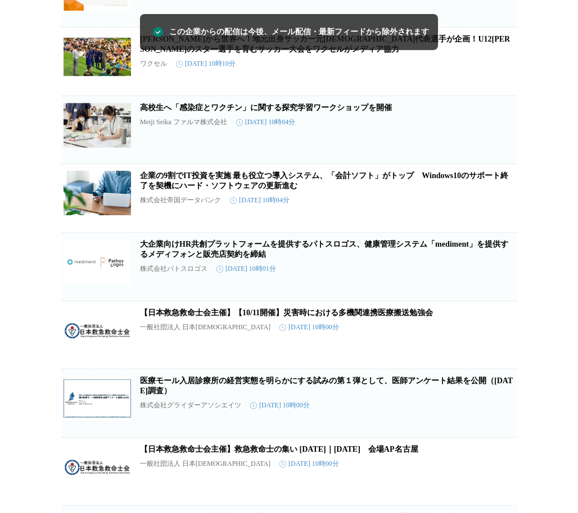
click at [502, 73] on icon "button" at bounding box center [498, 66] width 13 height 13
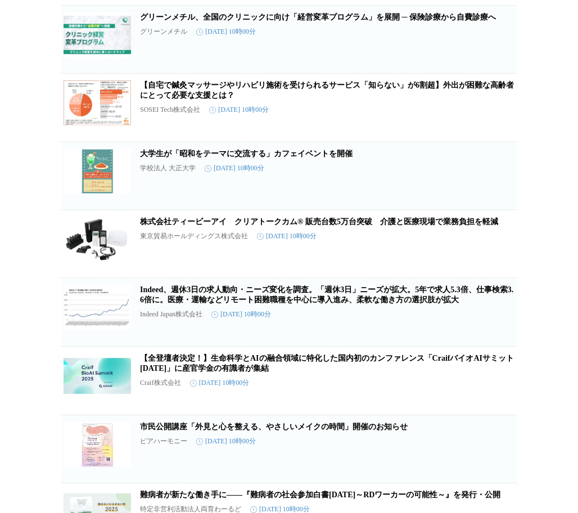
scroll to position [5093, 0]
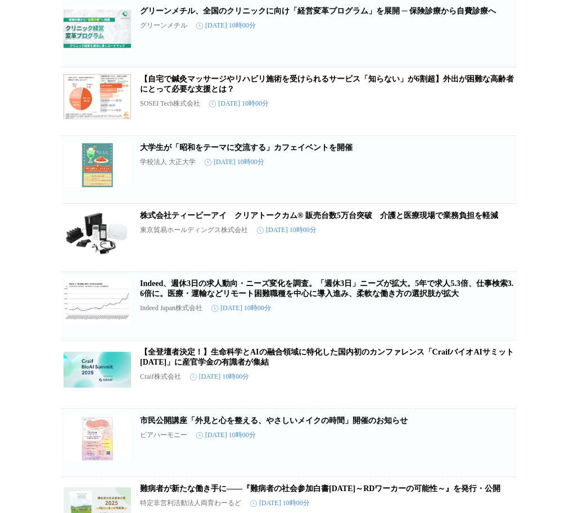
click at [81, 51] on img at bounding box center [96, 28] width 67 height 45
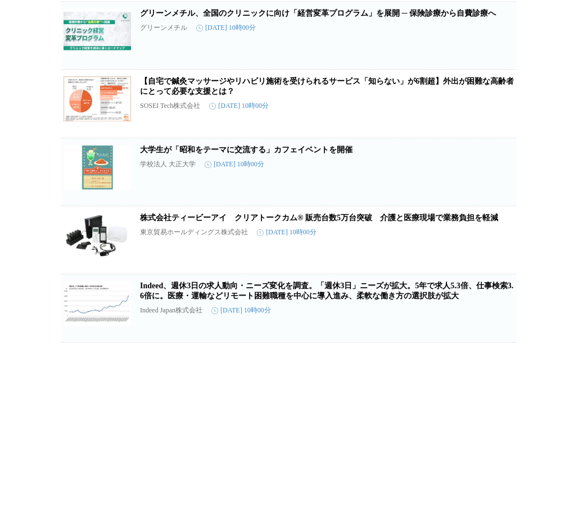
scroll to position [5238, 0]
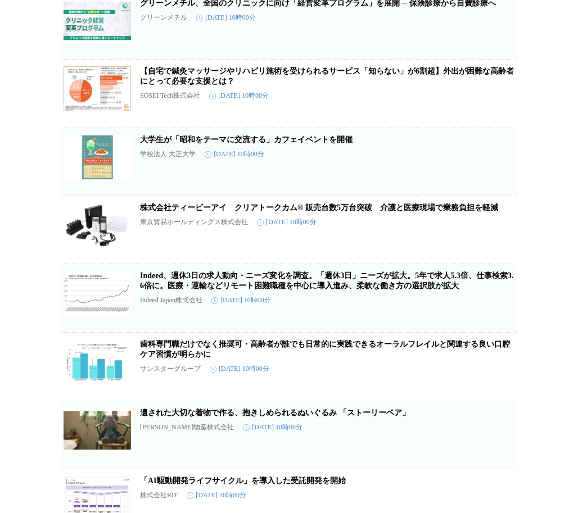
click at [502, 37] on icon "button" at bounding box center [498, 29] width 13 height 13
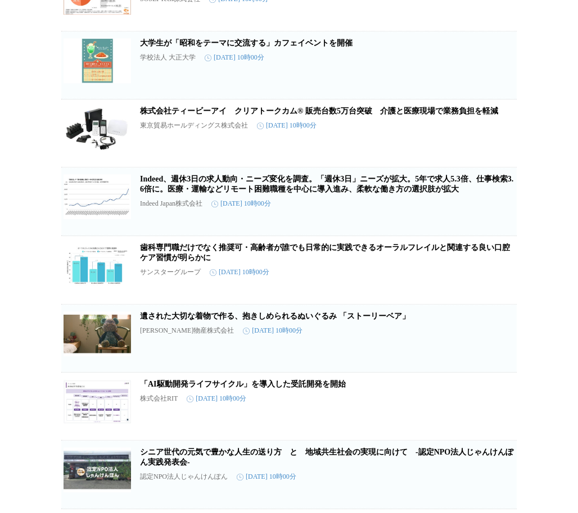
scroll to position [5170, 0]
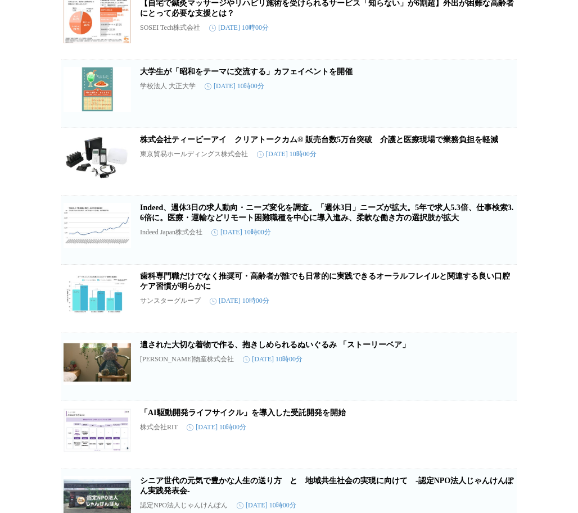
click at [498, 37] on icon "button" at bounding box center [498, 30] width 13 height 13
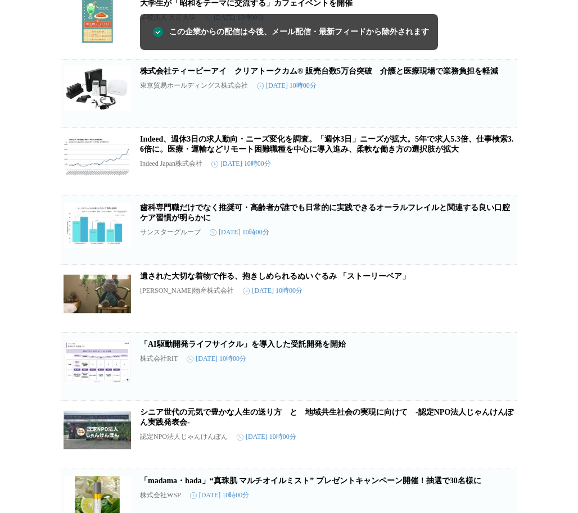
click at [497, 37] on icon "button" at bounding box center [498, 29] width 13 height 13
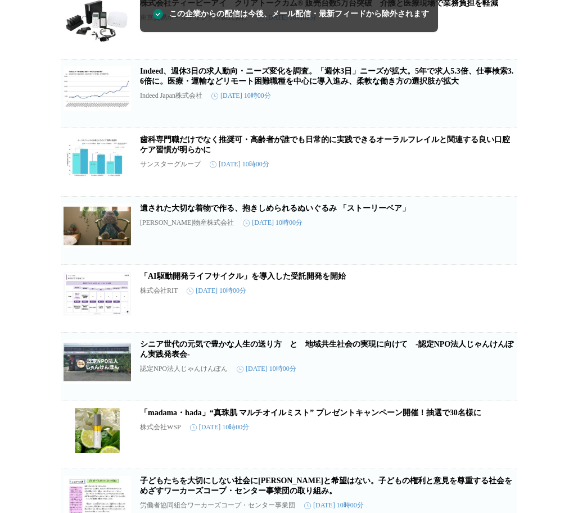
click at [499, 37] on icon "button" at bounding box center [498, 29] width 13 height 13
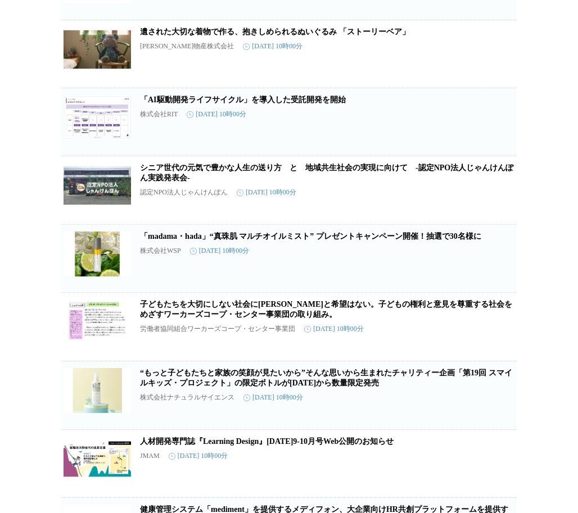
scroll to position [5283, 0]
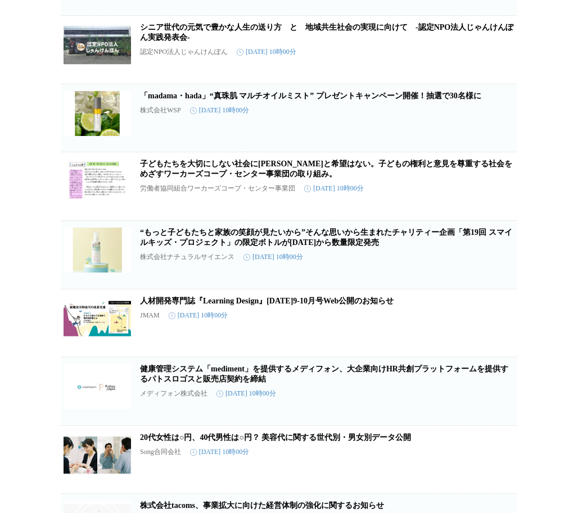
drag, startPoint x: 529, startPoint y: 131, endPoint x: 539, endPoint y: 156, distance: 27.2
click at [497, 11] on span "この企業を受け取らない" at bounding box center [498, 3] width 36 height 16
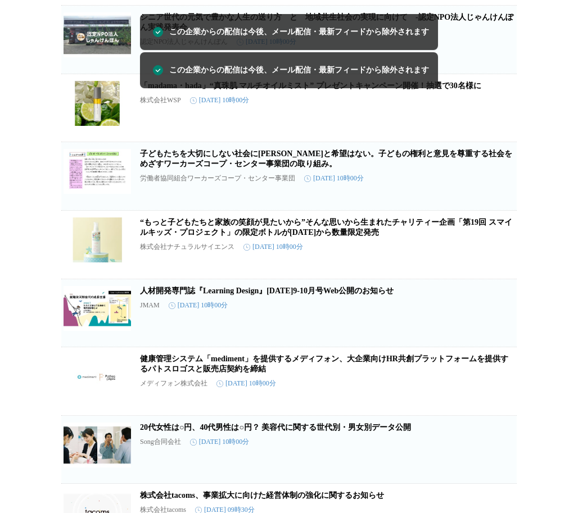
scroll to position [5215, 0]
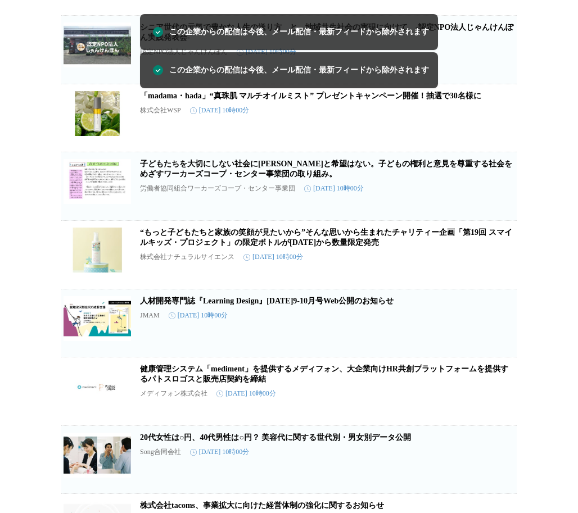
click at [500, 60] on icon "button" at bounding box center [498, 54] width 11 height 11
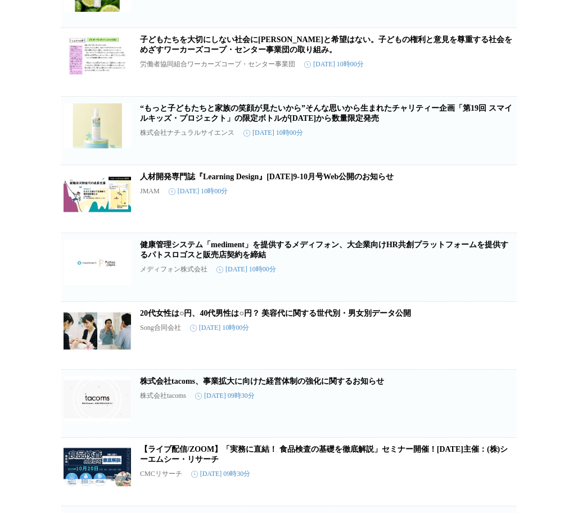
scroll to position [5271, 0]
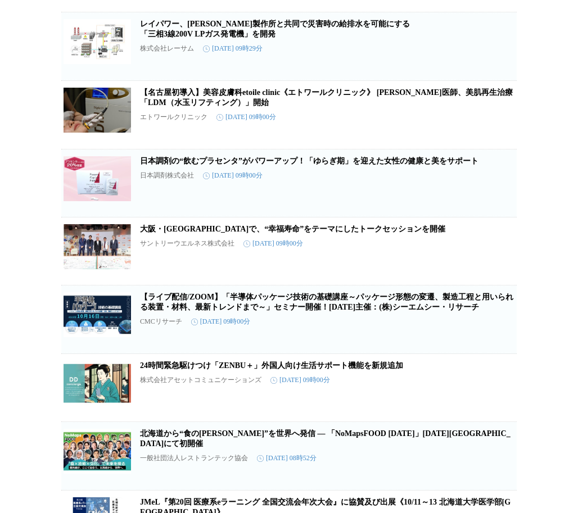
scroll to position [5496, 0]
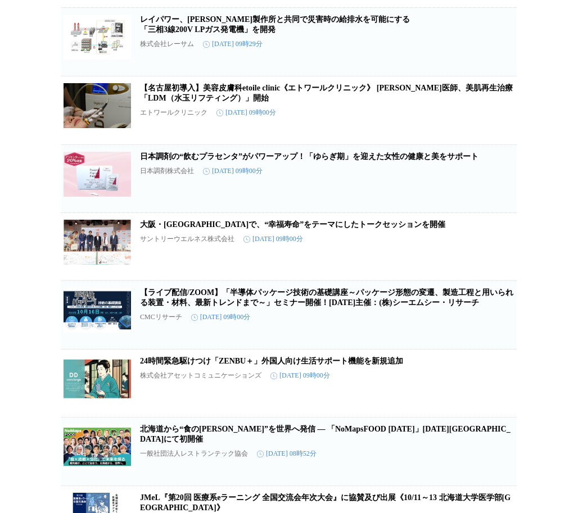
click at [496, 53] on icon "button" at bounding box center [498, 46] width 13 height 13
click at [497, 52] on icon "button" at bounding box center [498, 46] width 11 height 11
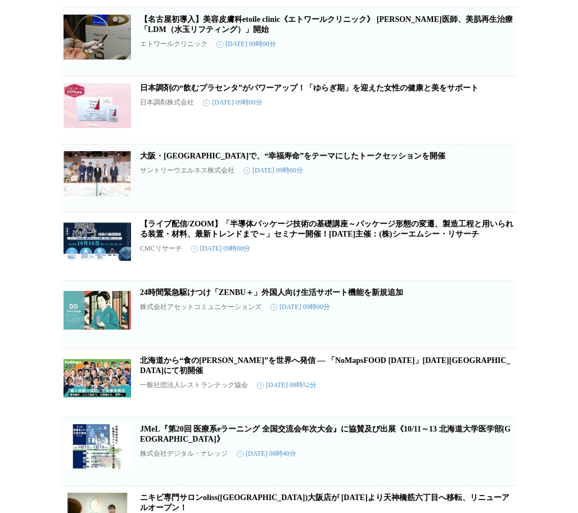
click at [502, 53] on icon "button" at bounding box center [498, 46] width 13 height 13
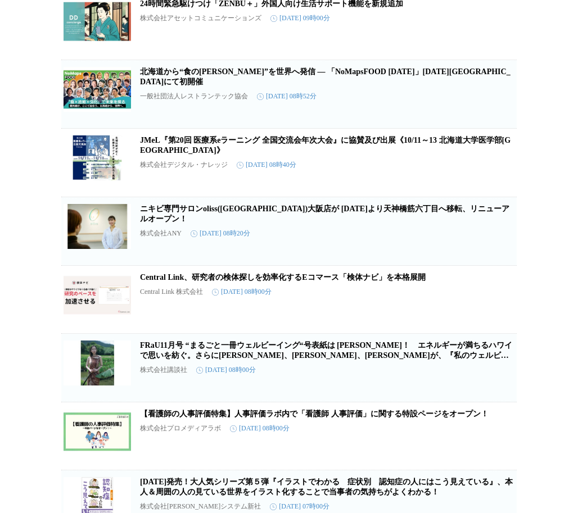
scroll to position [5720, 0]
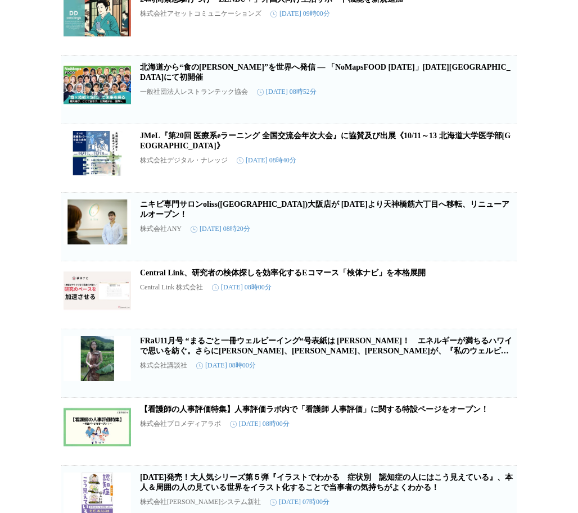
click at [90, 39] on img at bounding box center [96, 16] width 67 height 45
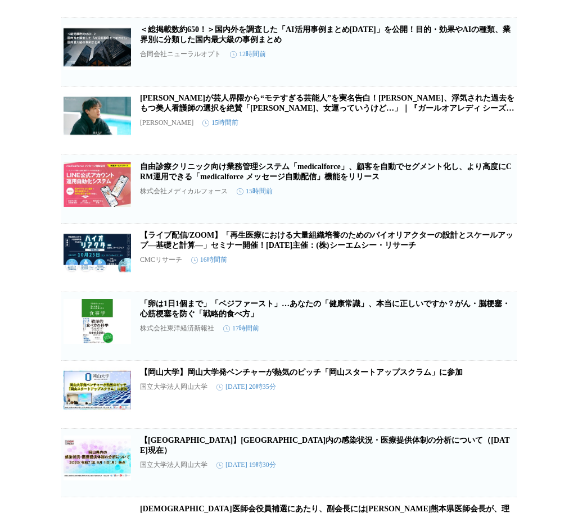
scroll to position [0, 0]
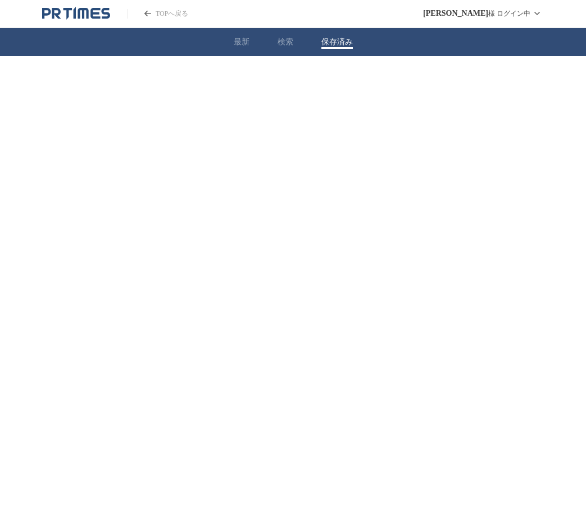
click at [341, 43] on button "保存済み" at bounding box center [336, 42] width 31 height 10
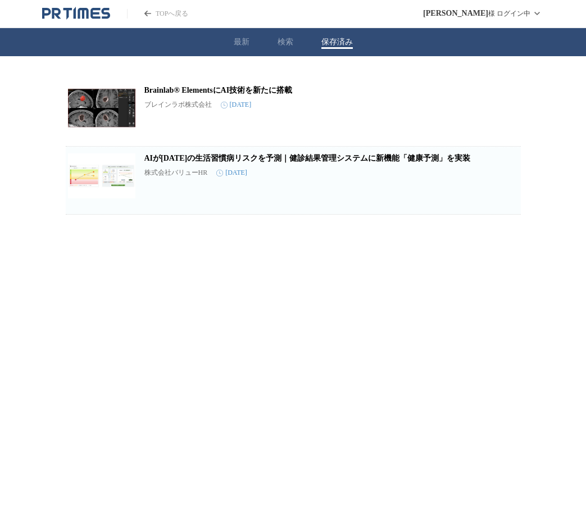
click at [240, 44] on button "最新" at bounding box center [242, 42] width 16 height 10
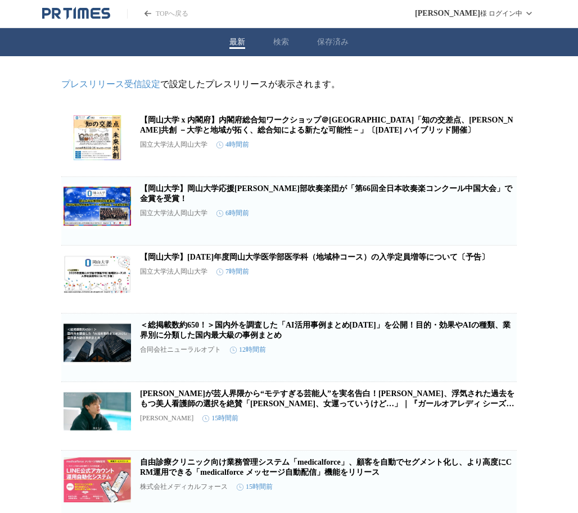
click at [279, 43] on button "検索" at bounding box center [281, 42] width 16 height 10
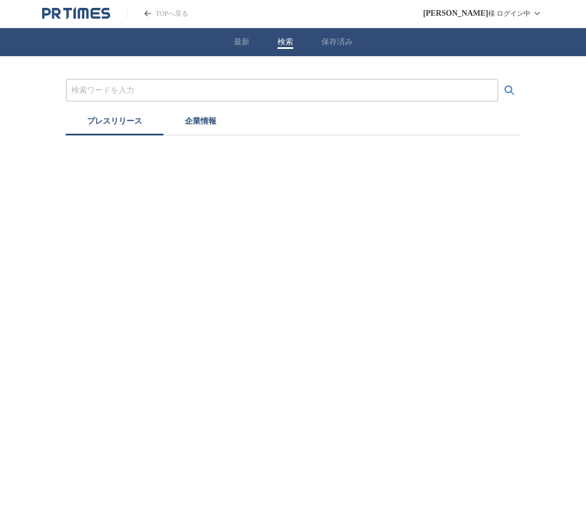
click at [337, 42] on button "保存済み" at bounding box center [336, 42] width 31 height 10
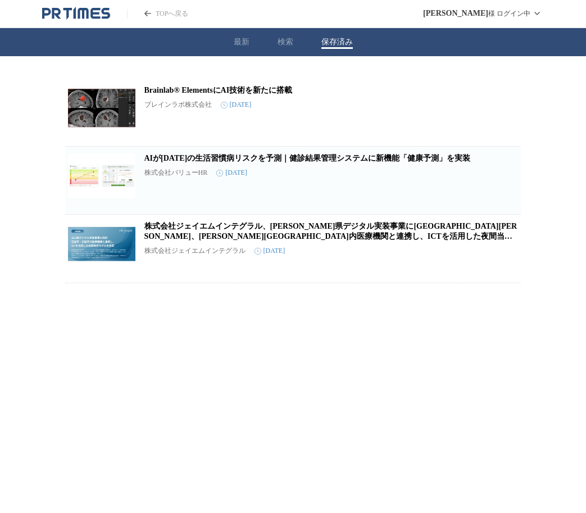
click at [281, 35] on div "最新 検索 保存済み" at bounding box center [293, 42] width 586 height 28
click at [276, 50] on div "最新 検索 保存済み" at bounding box center [293, 42] width 586 height 28
click at [279, 47] on button "検索" at bounding box center [286, 42] width 16 height 10
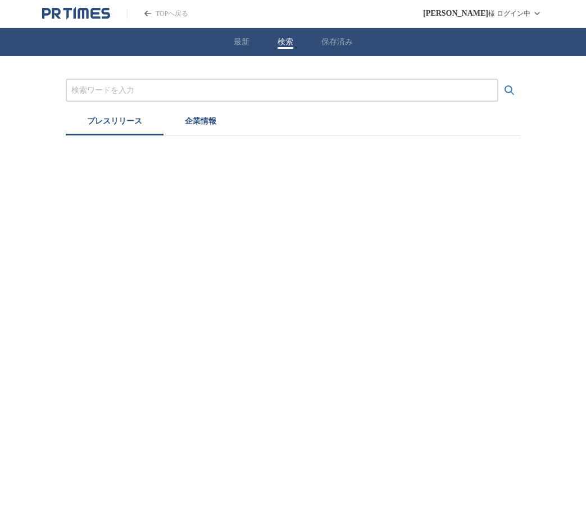
click at [234, 46] on button "最新" at bounding box center [242, 42] width 16 height 10
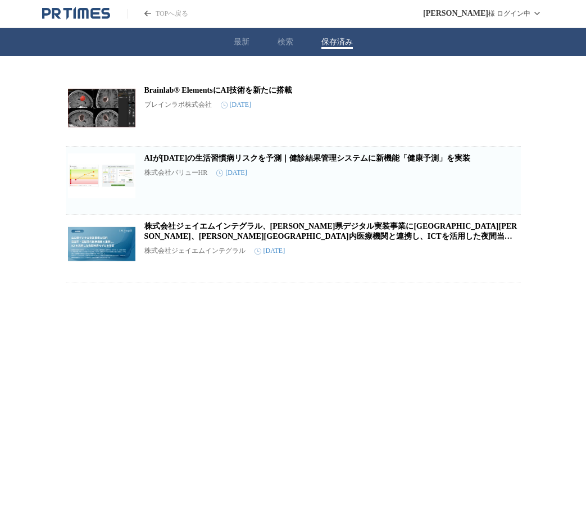
click at [331, 41] on button "保存済み" at bounding box center [336, 42] width 31 height 10
click at [210, 90] on link "Brainlab® ElementsにAI技術を新たに搭載" at bounding box center [218, 90] width 148 height 8
click at [219, 154] on link "AIが[DATE]の生活習慣病リスクを予測｜健診結果管理システムに新機能「健康予測」を実装" at bounding box center [307, 158] width 326 height 8
